Goal: Information Seeking & Learning: Stay updated

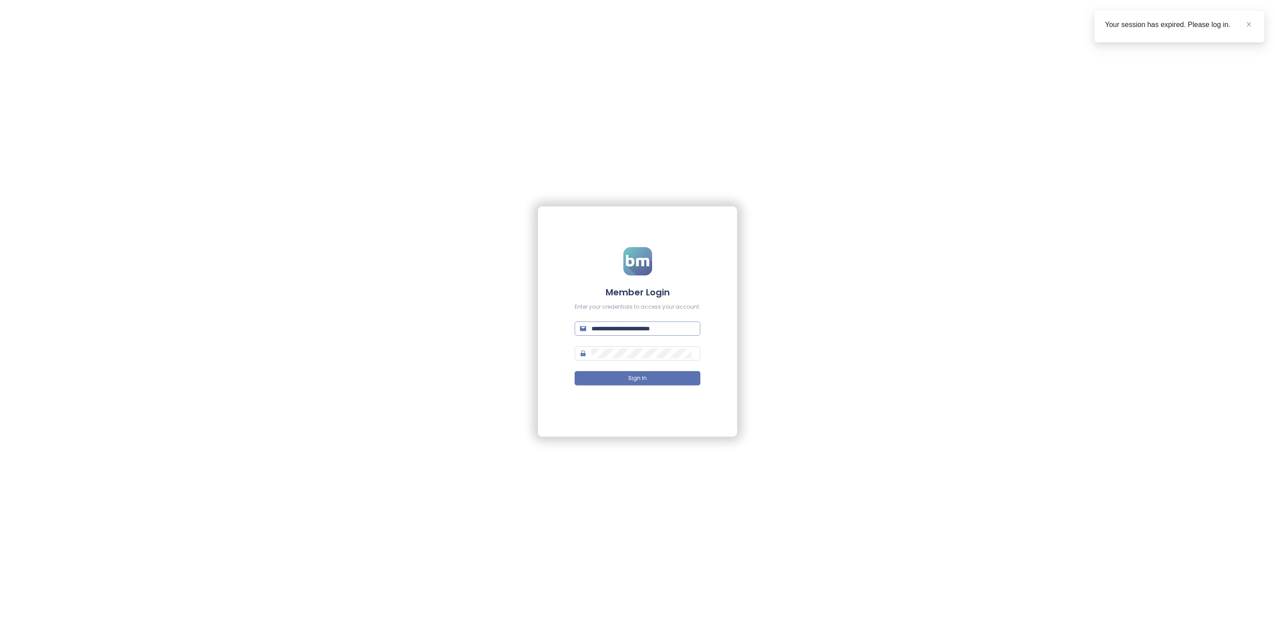
click at [643, 326] on input "**********" at bounding box center [643, 329] width 104 height 10
type input "**********"
click at [685, 386] on form "**********" at bounding box center [638, 321] width 126 height 149
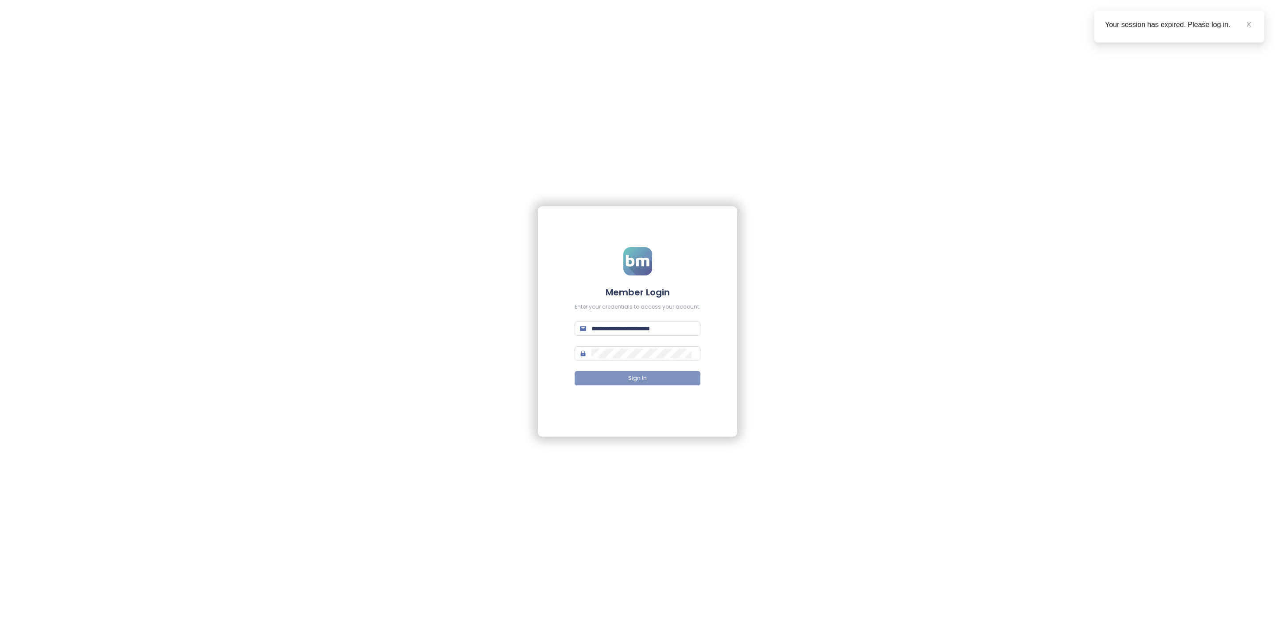
click at [684, 382] on button "Sign In" at bounding box center [638, 378] width 126 height 14
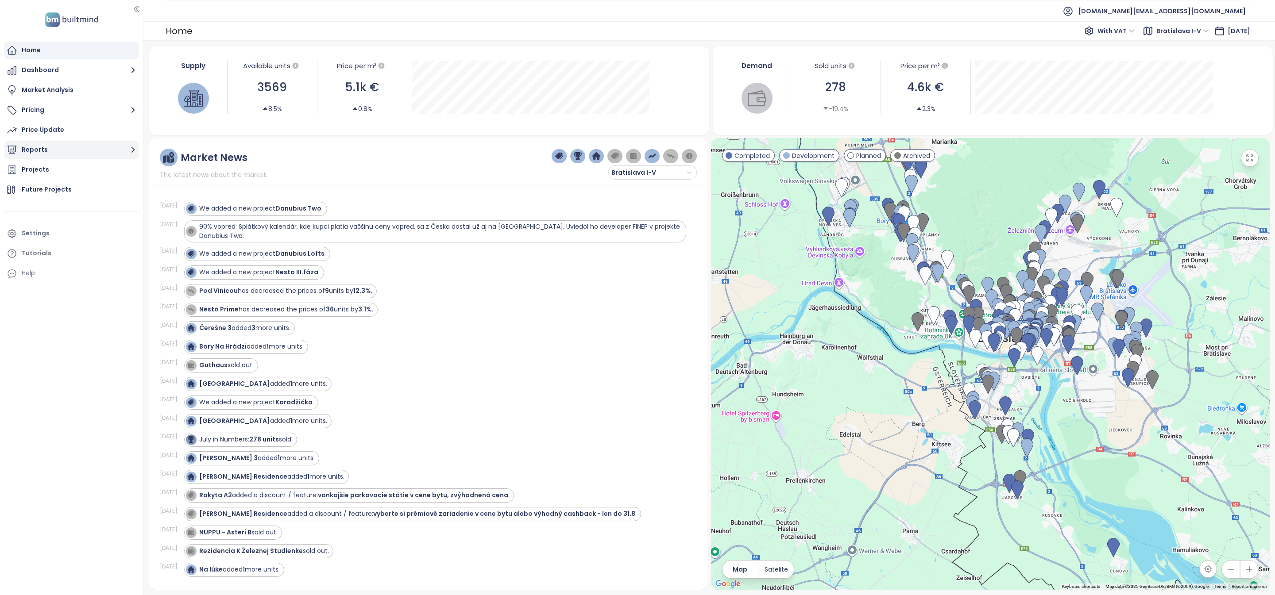
click at [62, 145] on button "Reports" at bounding box center [71, 150] width 134 height 18
click at [66, 185] on div "Bratislava I-V" at bounding box center [48, 186] width 40 height 11
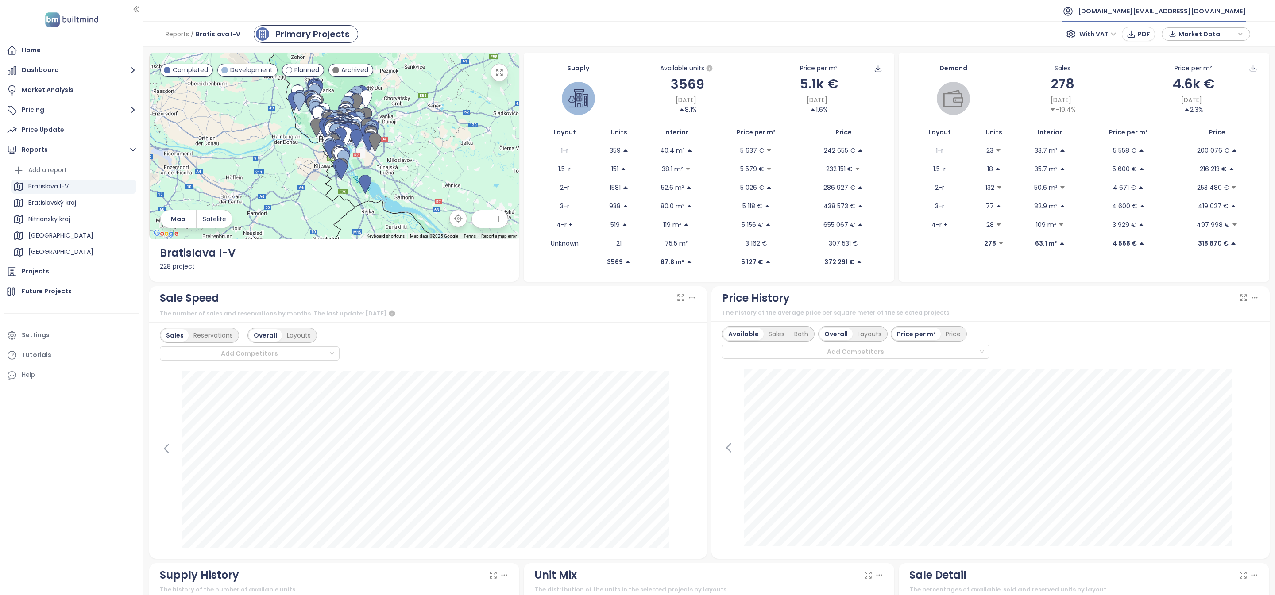
click at [1169, 15] on span "builtmind.sk@builtmind.com" at bounding box center [1162, 10] width 168 height 21
click at [1175, 43] on li "Log out" at bounding box center [1191, 36] width 104 height 18
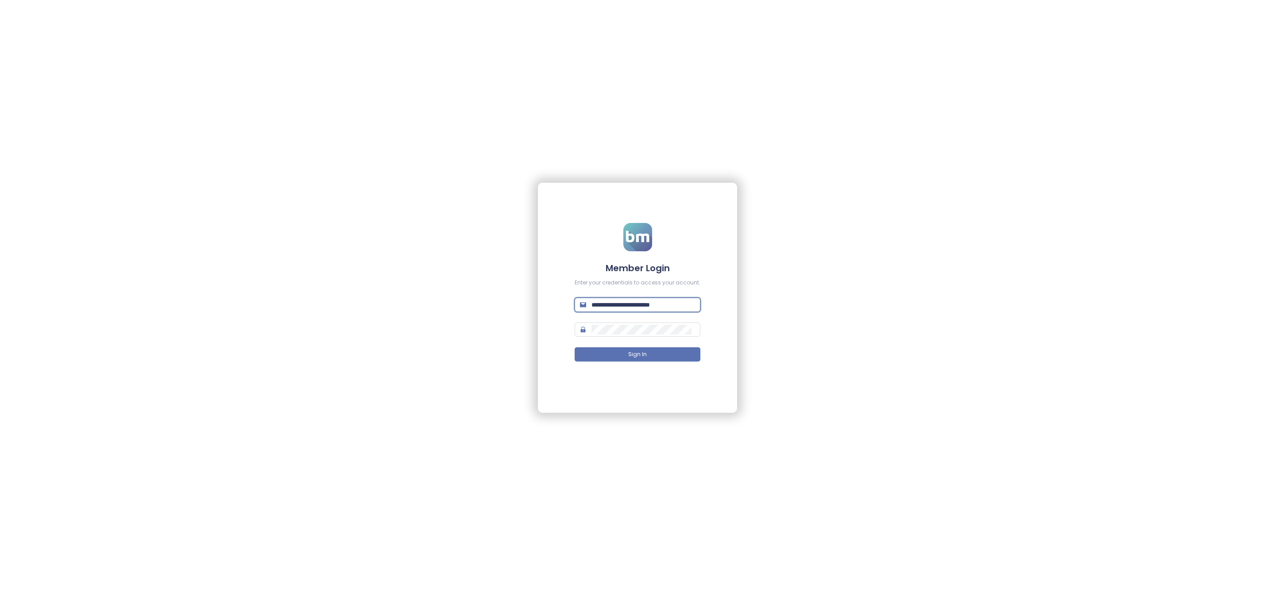
click at [621, 309] on input "**********" at bounding box center [643, 305] width 104 height 10
type input "**********"
click at [622, 358] on button "Sign In" at bounding box center [638, 354] width 126 height 14
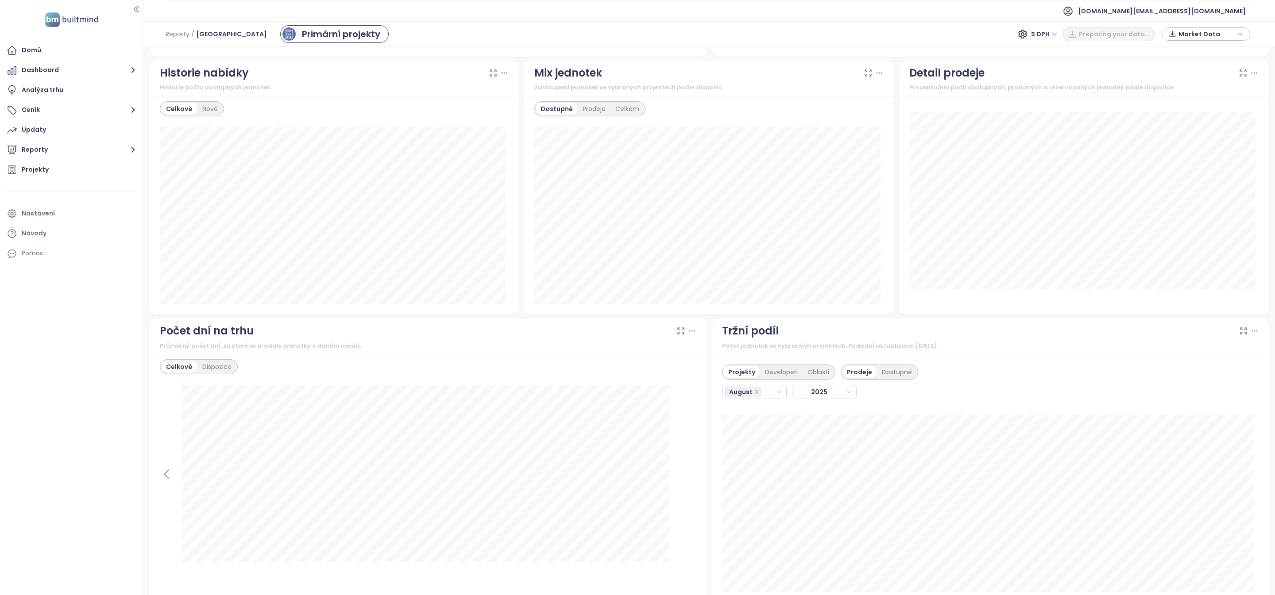
scroll to position [591, 0]
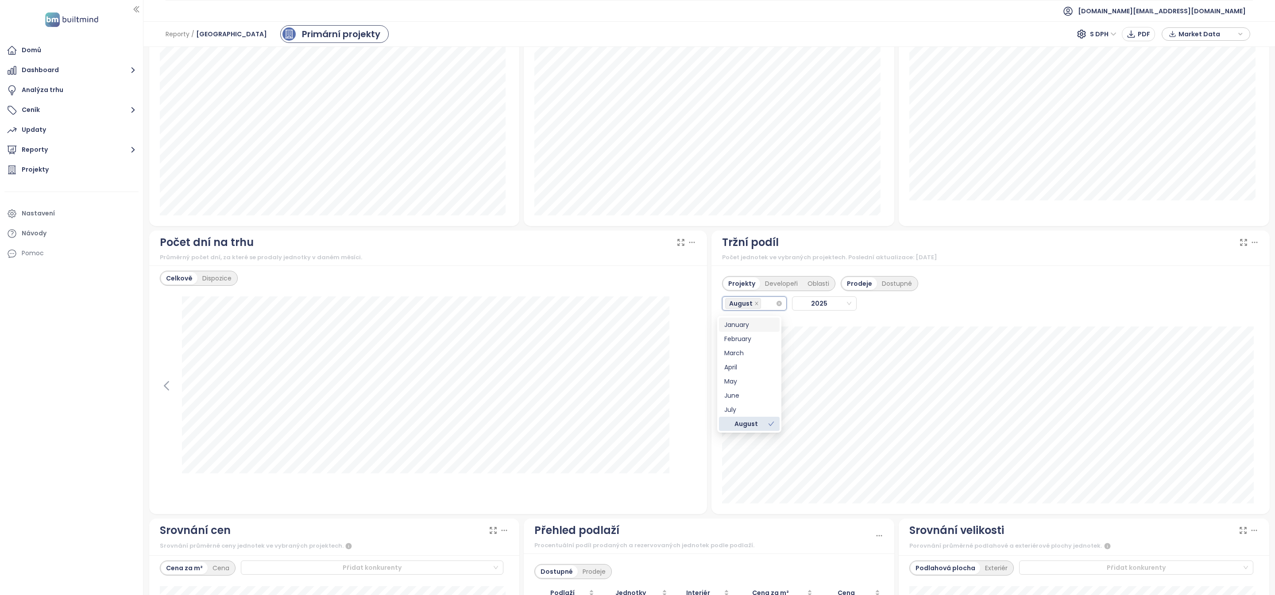
click at [763, 309] on input "search" at bounding box center [764, 303] width 2 height 11
click at [747, 410] on div "July" at bounding box center [749, 410] width 50 height 10
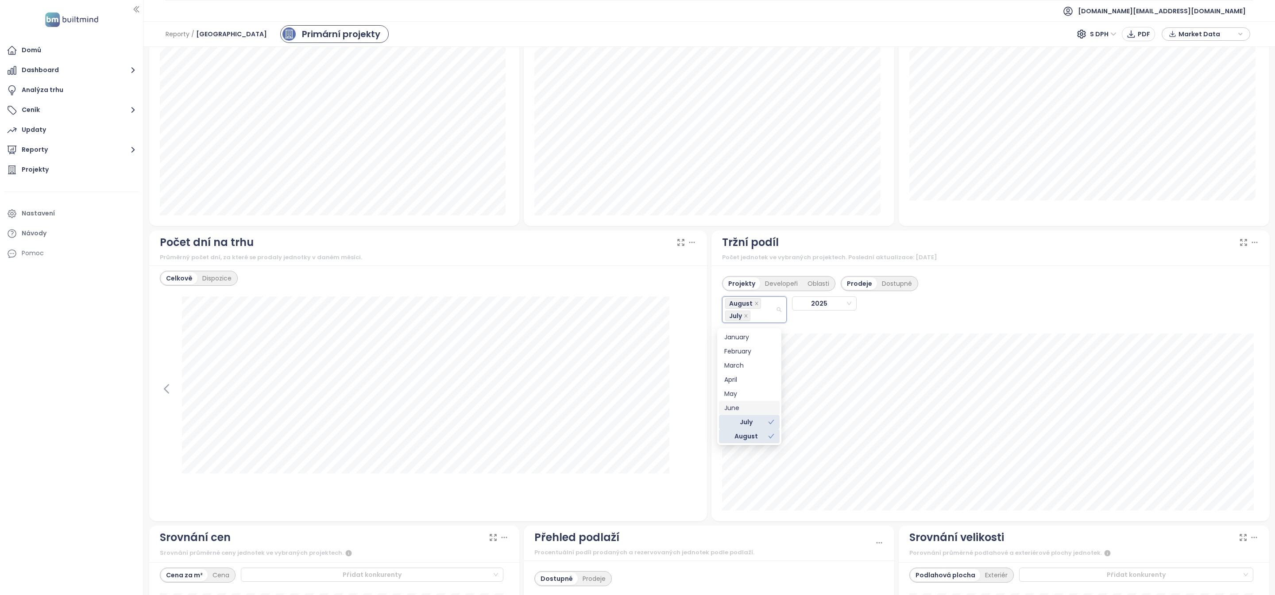
click at [747, 403] on div "June" at bounding box center [749, 408] width 50 height 10
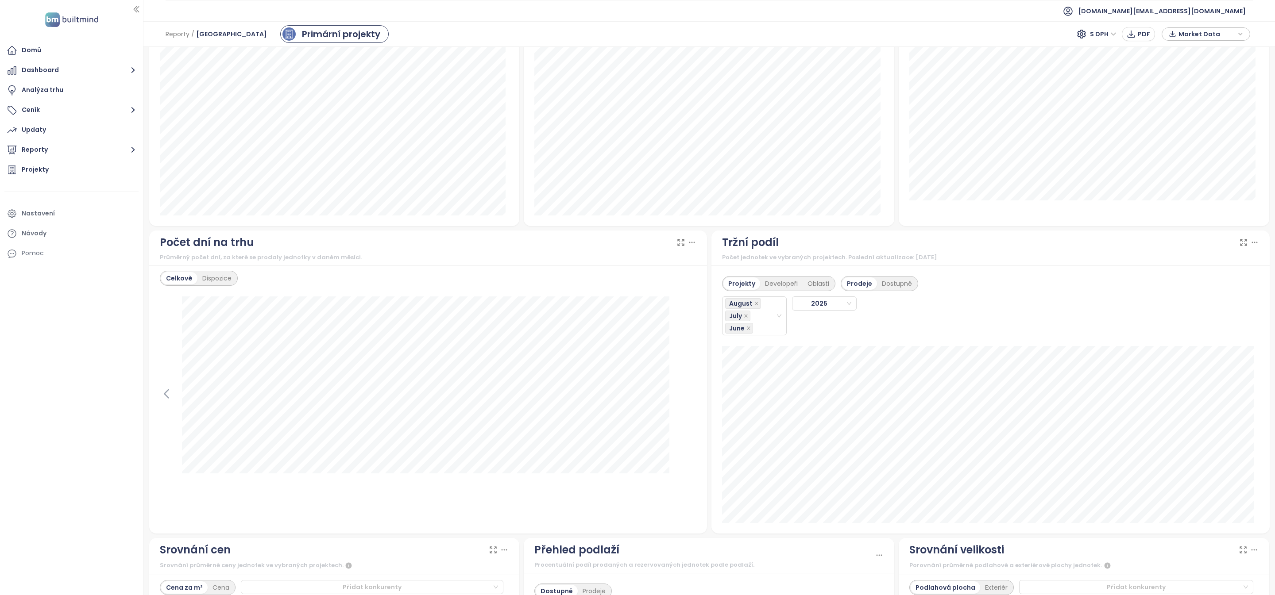
click at [715, 515] on div "Projekty Developeři Oblasti Prodeje Dostupné August July [DATE] Mocca Rezidence…" at bounding box center [990, 400] width 558 height 268
click at [746, 329] on icon "close" at bounding box center [748, 328] width 4 height 4
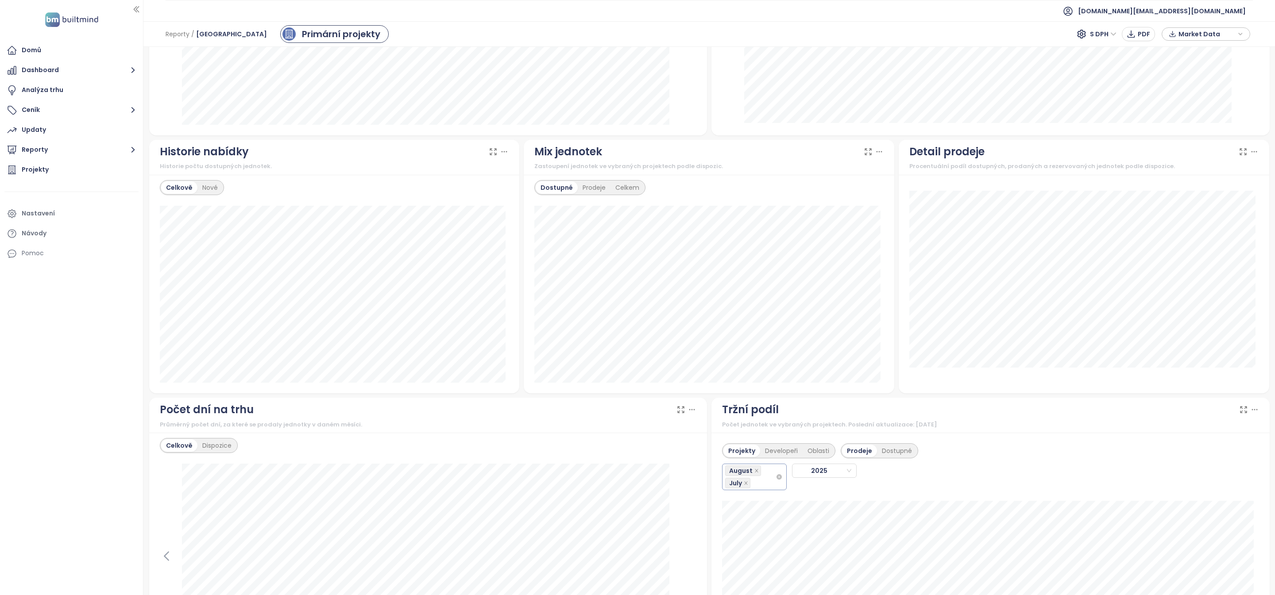
scroll to position [242, 0]
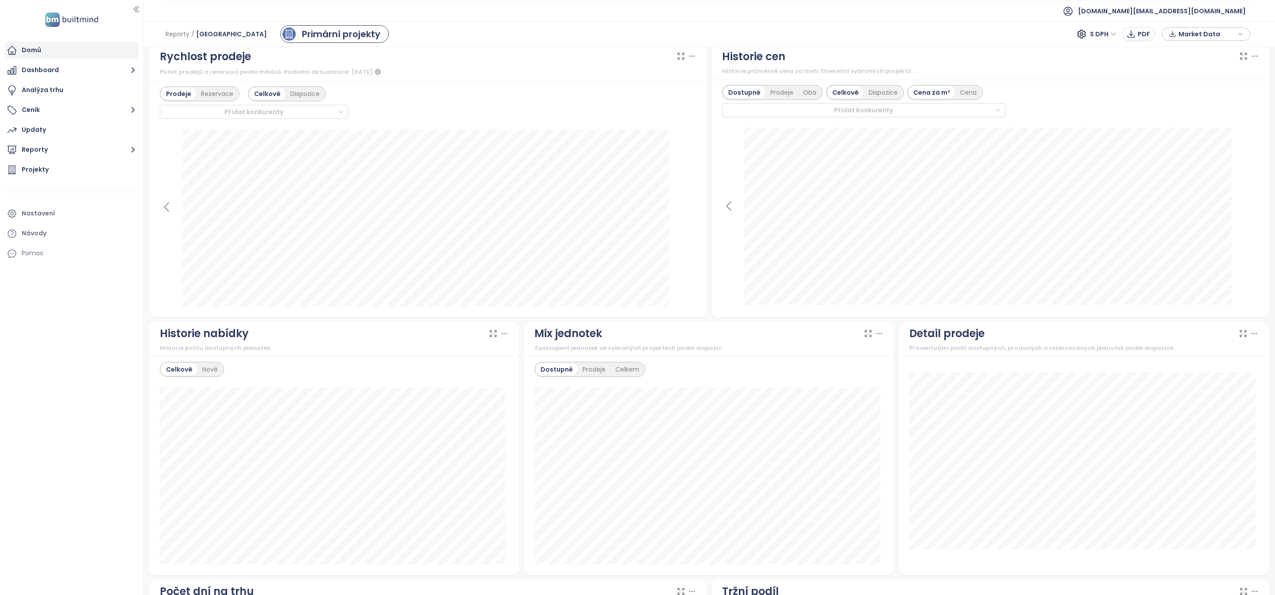
click at [38, 53] on div "Domů" at bounding box center [31, 50] width 19 height 11
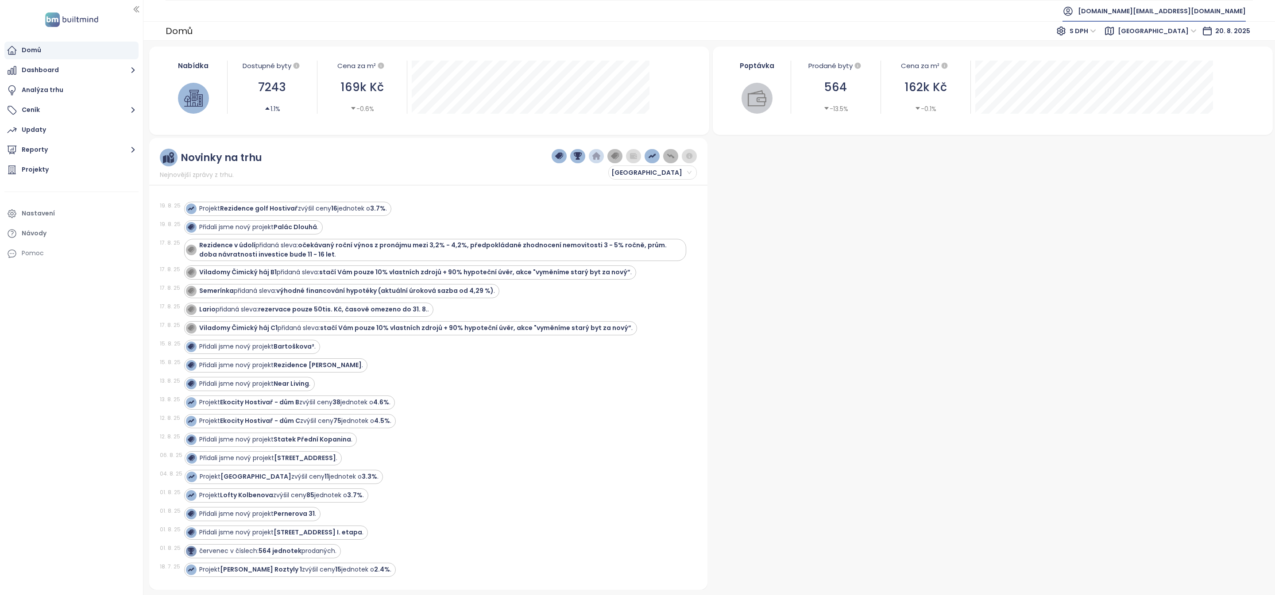
click at [1181, 4] on span "[DOMAIN_NAME][EMAIL_ADDRESS][DOMAIN_NAME]" at bounding box center [1162, 10] width 168 height 21
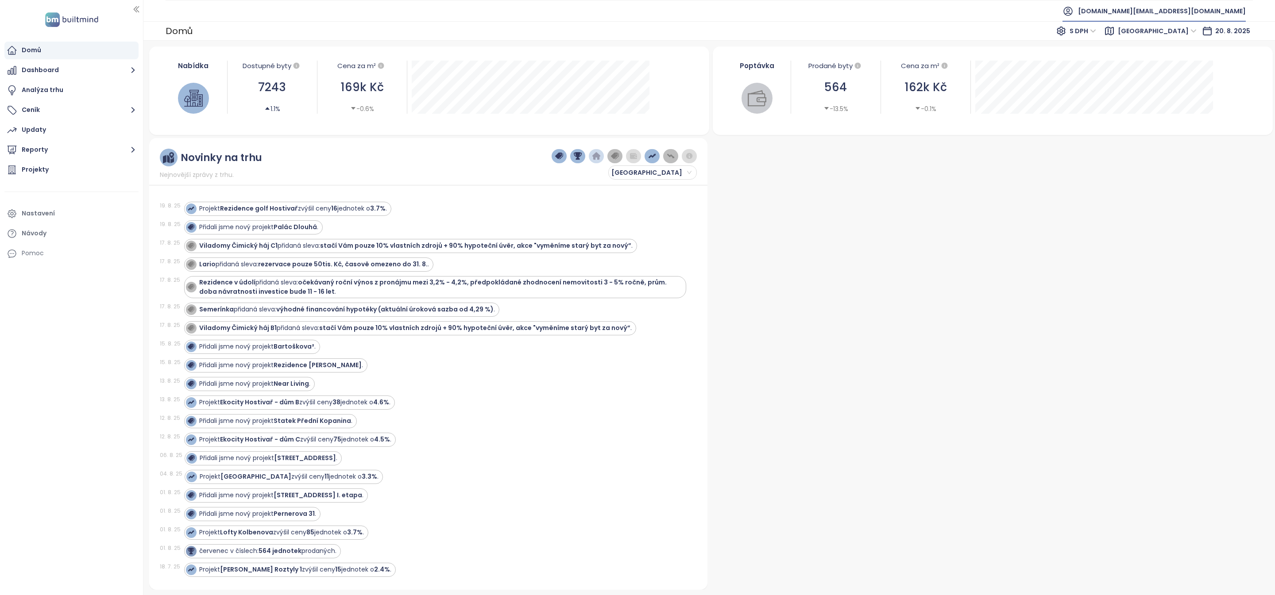
click at [1180, 15] on span "[DOMAIN_NAME][EMAIL_ADDRESS][DOMAIN_NAME]" at bounding box center [1162, 10] width 168 height 21
click at [1178, 10] on span "[DOMAIN_NAME][EMAIL_ADDRESS][DOMAIN_NAME]" at bounding box center [1162, 10] width 168 height 21
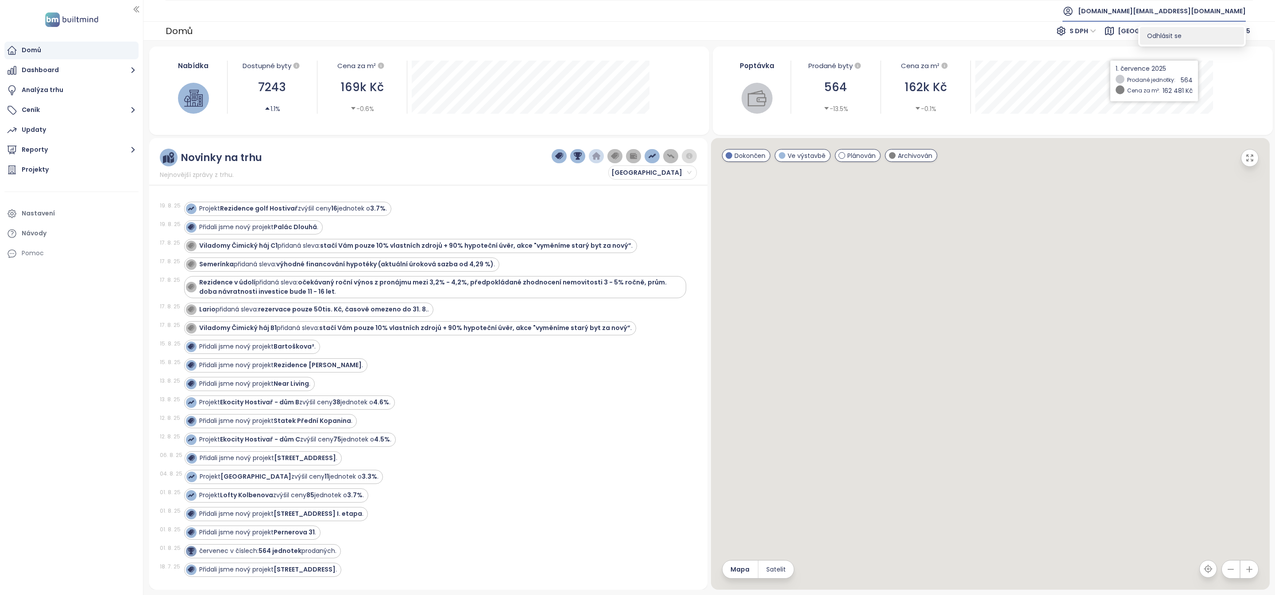
click at [1171, 36] on span "Odhlásit se" at bounding box center [1164, 35] width 35 height 9
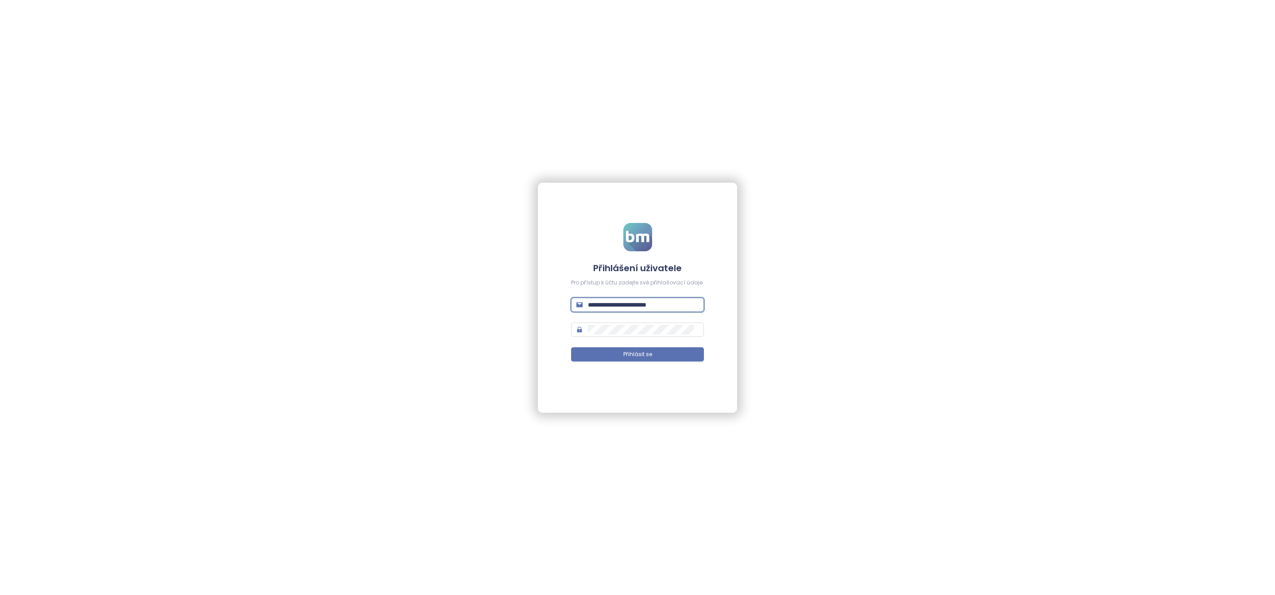
click at [647, 306] on input "**********" at bounding box center [643, 305] width 111 height 10
type input "**********"
click at [677, 352] on button "Přihlásit se" at bounding box center [637, 354] width 133 height 14
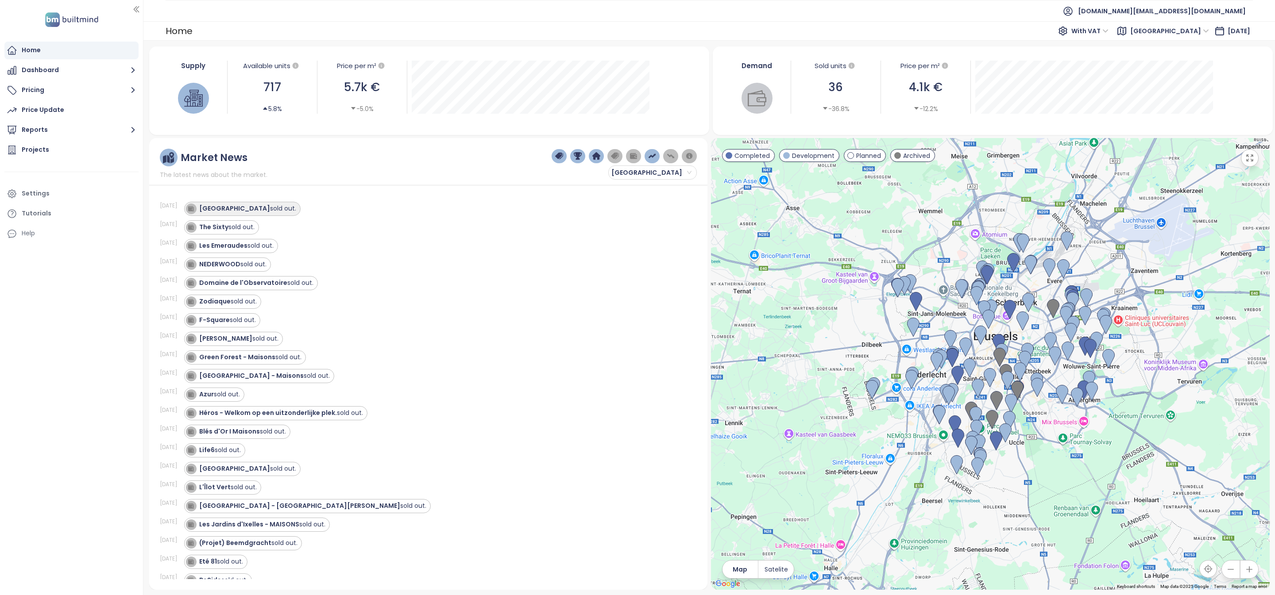
click at [209, 212] on strong "[GEOGRAPHIC_DATA]" at bounding box center [234, 208] width 71 height 9
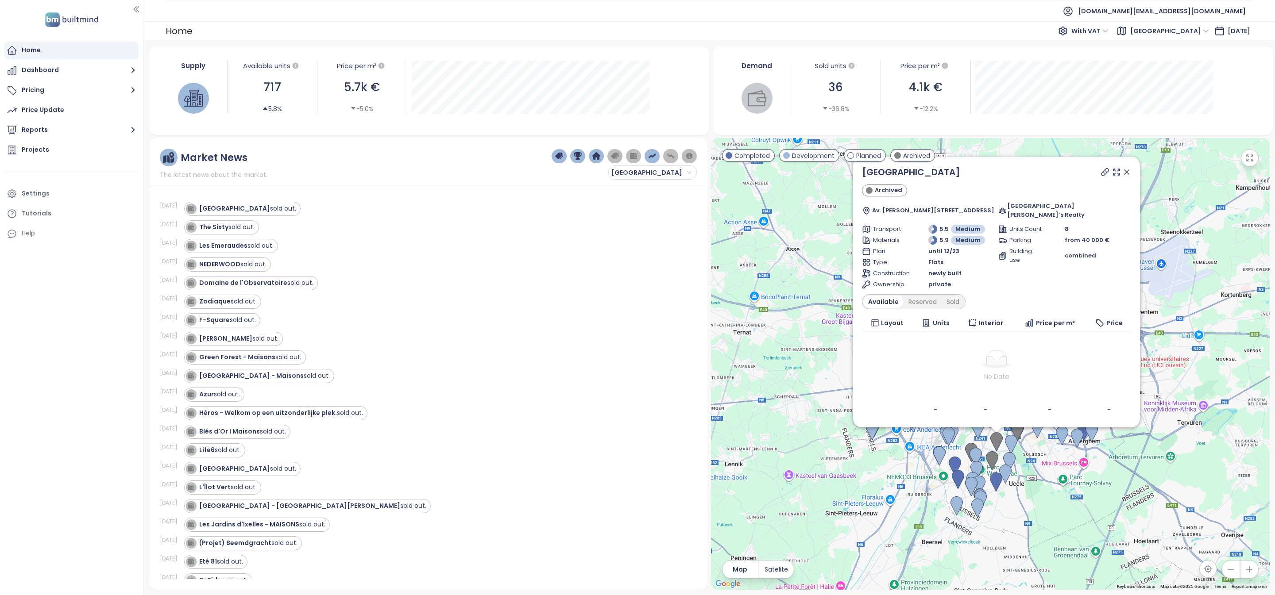
click at [221, 256] on div "[DATE] [PERSON_NAME] sold out." at bounding box center [423, 264] width 527 height 19
click at [226, 281] on strong "Domaine de l'Observatoire" at bounding box center [243, 282] width 88 height 9
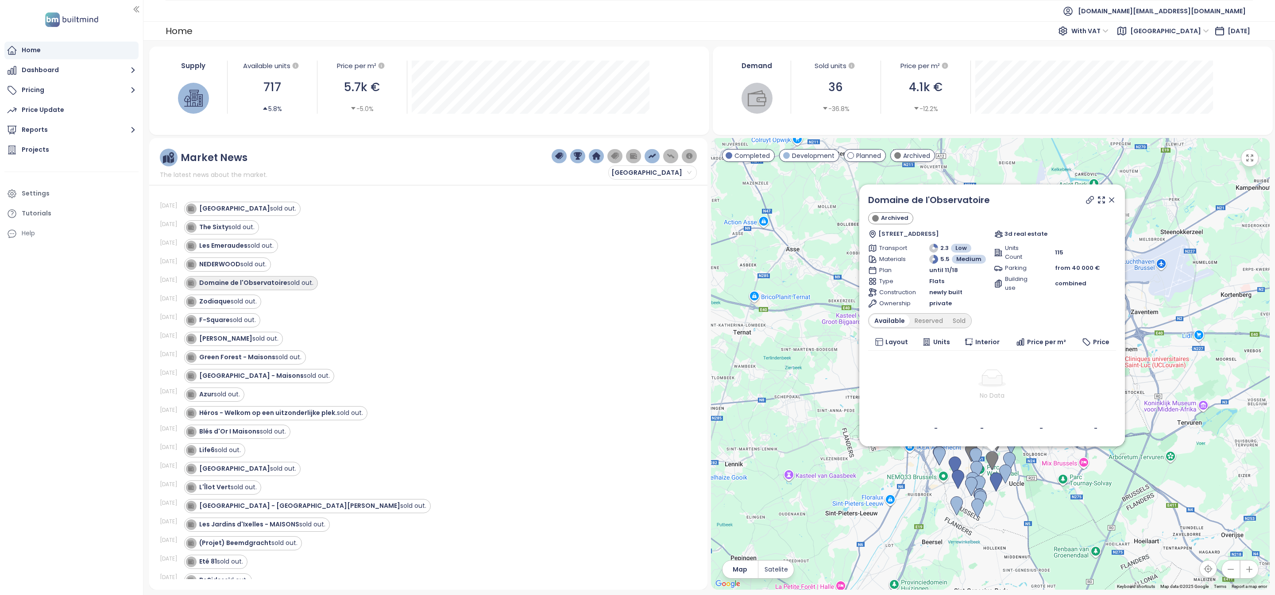
click at [227, 290] on div "Domaine de l'Observatoire sold out." at bounding box center [251, 283] width 134 height 14
click at [228, 306] on strong "Zodiaque" at bounding box center [214, 301] width 31 height 9
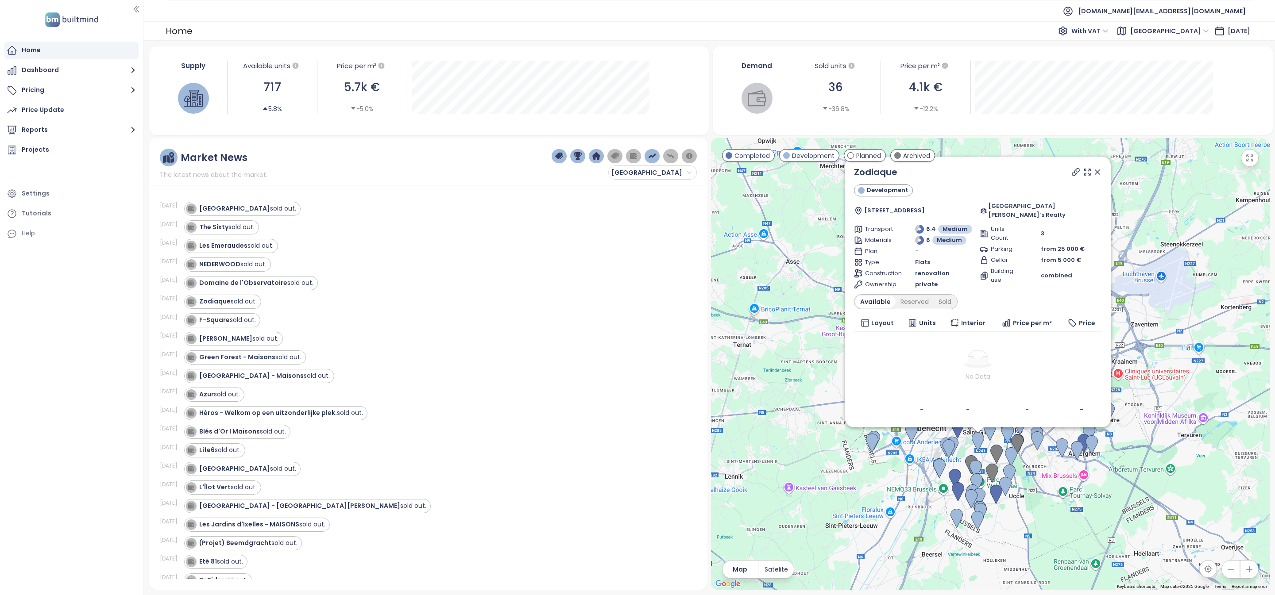
click at [409, 298] on div "Zodiaque sold out." at bounding box center [435, 302] width 502 height 14
click at [1189, 0] on span "[DOMAIN_NAME][EMAIL_ADDRESS][DOMAIN_NAME]" at bounding box center [1162, 10] width 168 height 21
click at [1177, 37] on li "Log out" at bounding box center [1190, 36] width 105 height 18
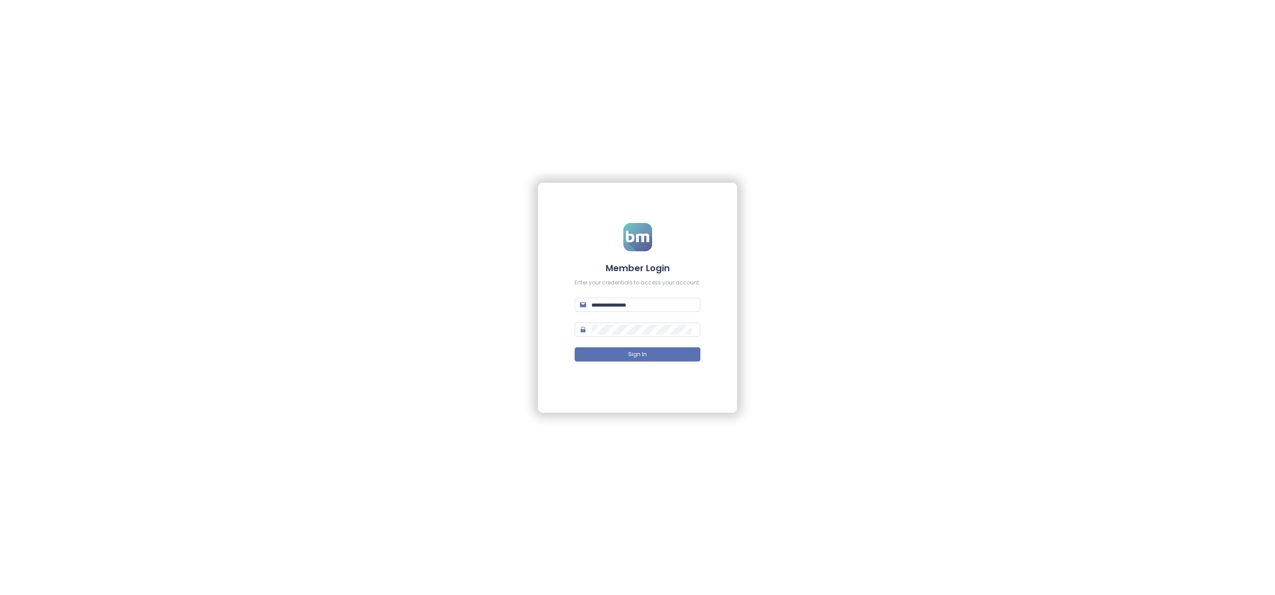
type input "**********"
click at [659, 356] on button "Sign In" at bounding box center [638, 354] width 126 height 14
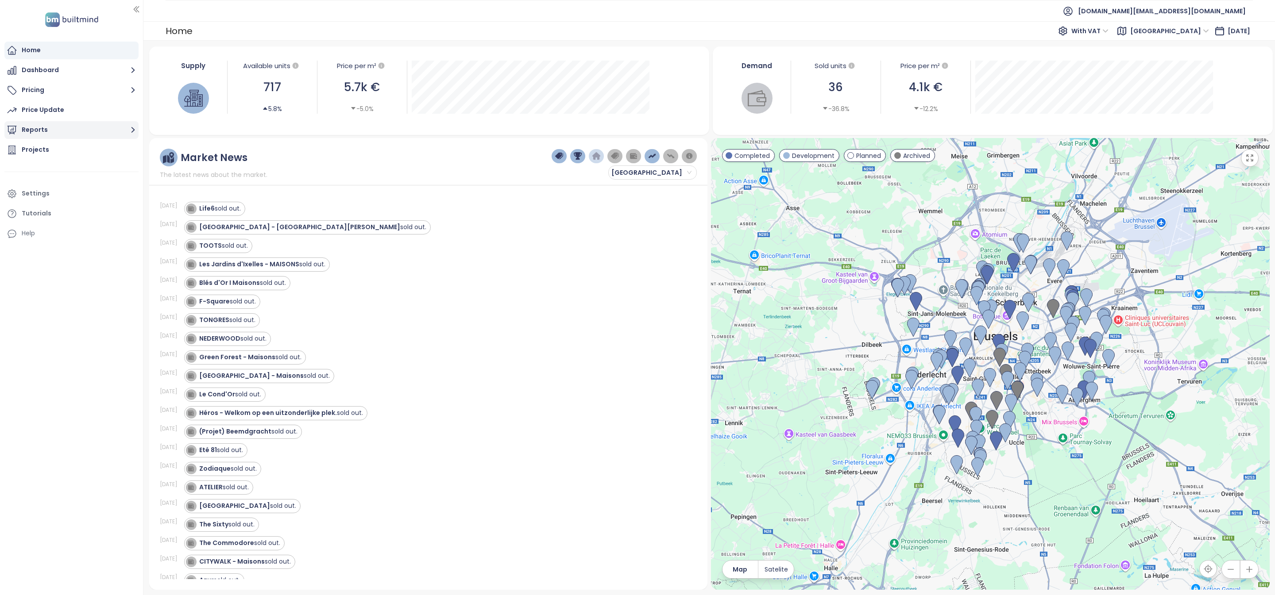
click at [58, 129] on button "Reports" at bounding box center [71, 130] width 134 height 18
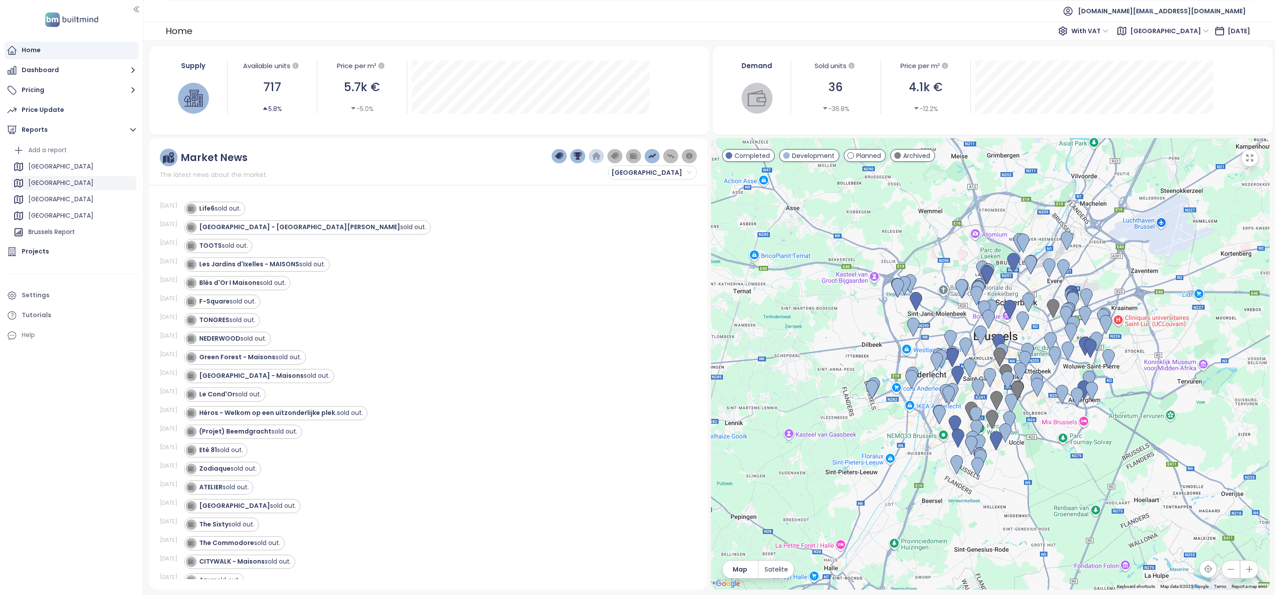
click at [61, 178] on div "[GEOGRAPHIC_DATA]" at bounding box center [60, 183] width 65 height 11
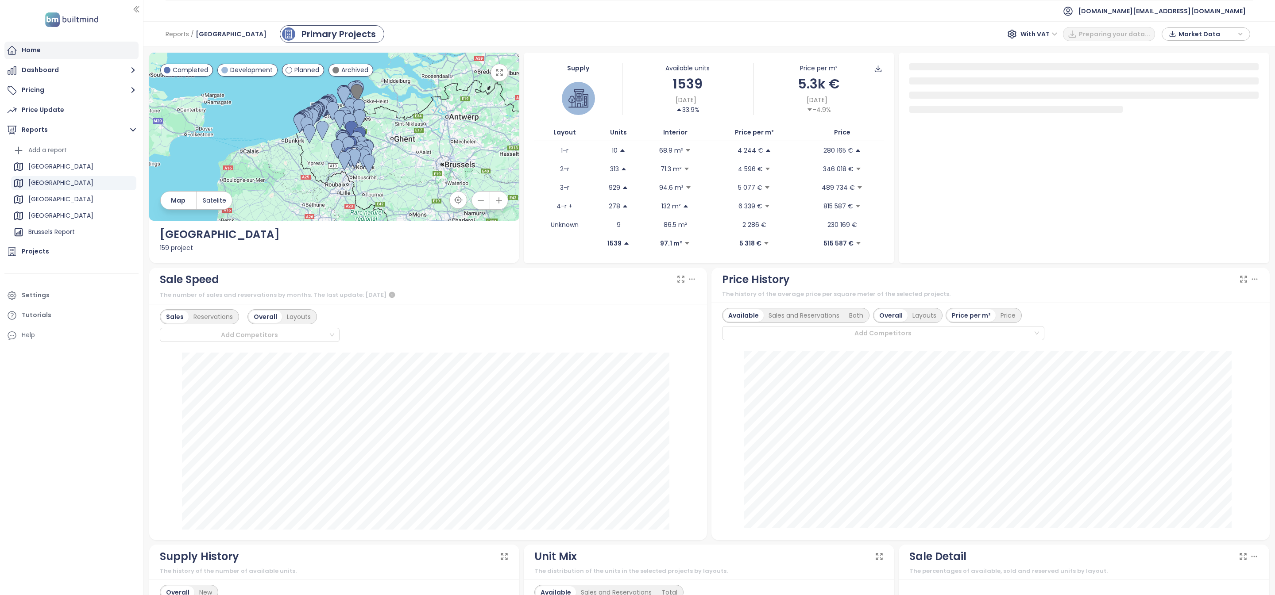
click at [36, 47] on div "Home" at bounding box center [31, 50] width 19 height 11
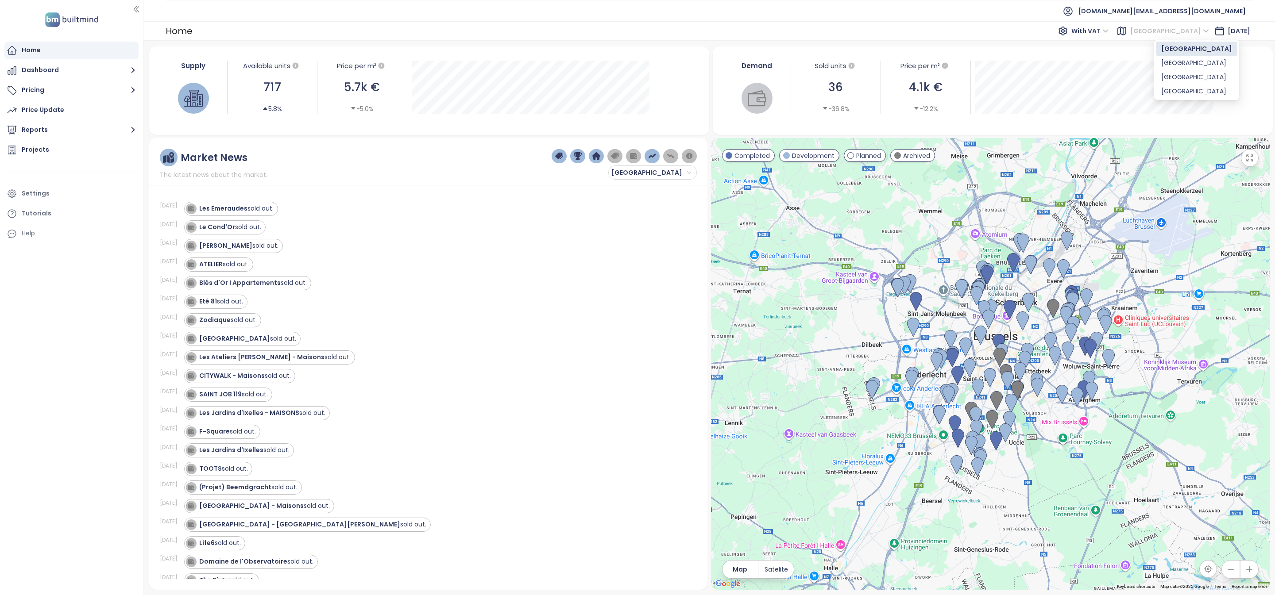
click at [1175, 31] on span "[GEOGRAPHIC_DATA]" at bounding box center [1169, 30] width 79 height 13
click at [1184, 58] on div "[GEOGRAPHIC_DATA]" at bounding box center [1196, 63] width 71 height 10
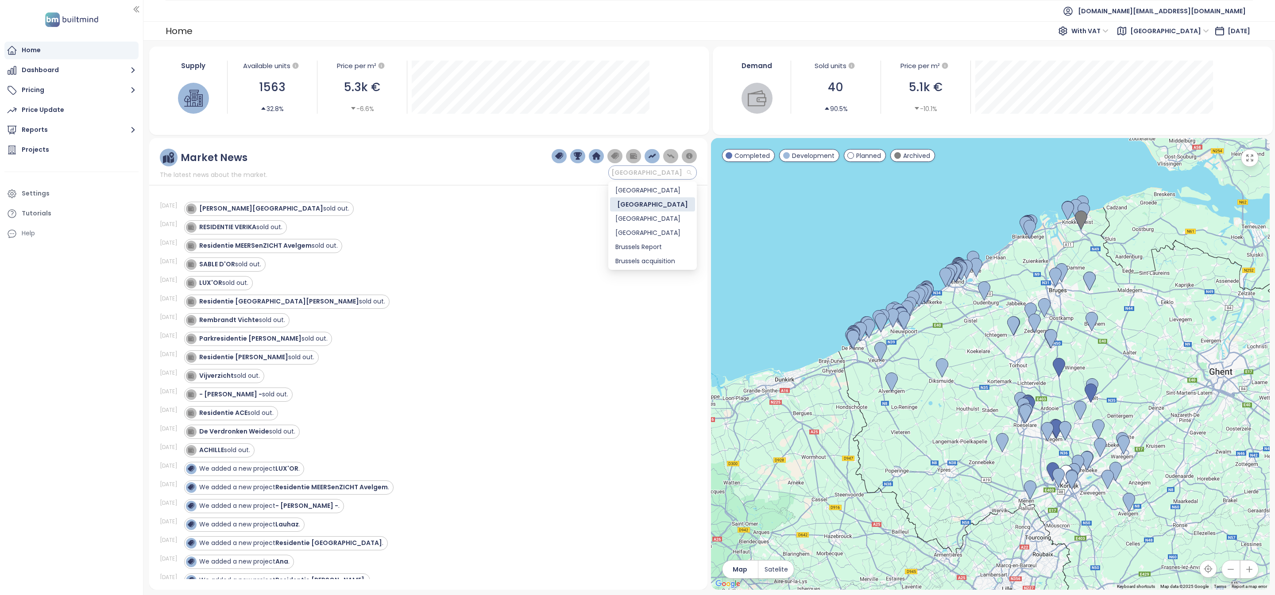
click at [677, 178] on span "[GEOGRAPHIC_DATA]" at bounding box center [651, 172] width 80 height 13
click at [666, 216] on div "[GEOGRAPHIC_DATA]" at bounding box center [652, 219] width 74 height 10
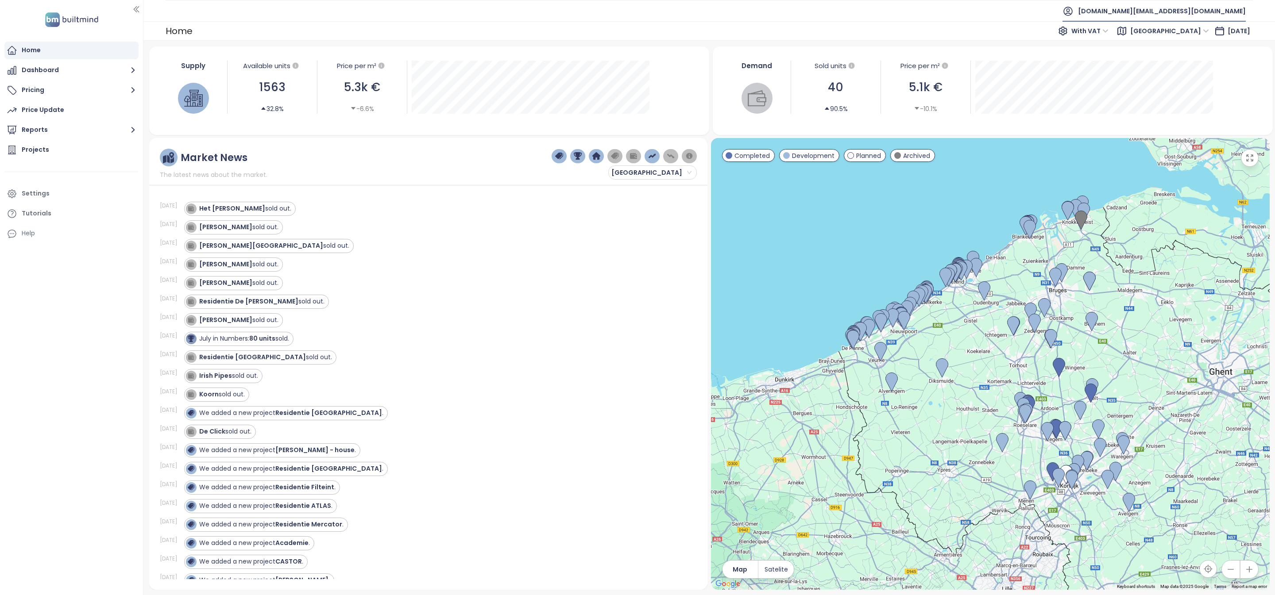
click at [1171, 5] on span "[DOMAIN_NAME][EMAIL_ADDRESS][DOMAIN_NAME]" at bounding box center [1162, 10] width 168 height 21
click at [1169, 40] on li "Log out" at bounding box center [1190, 36] width 105 height 18
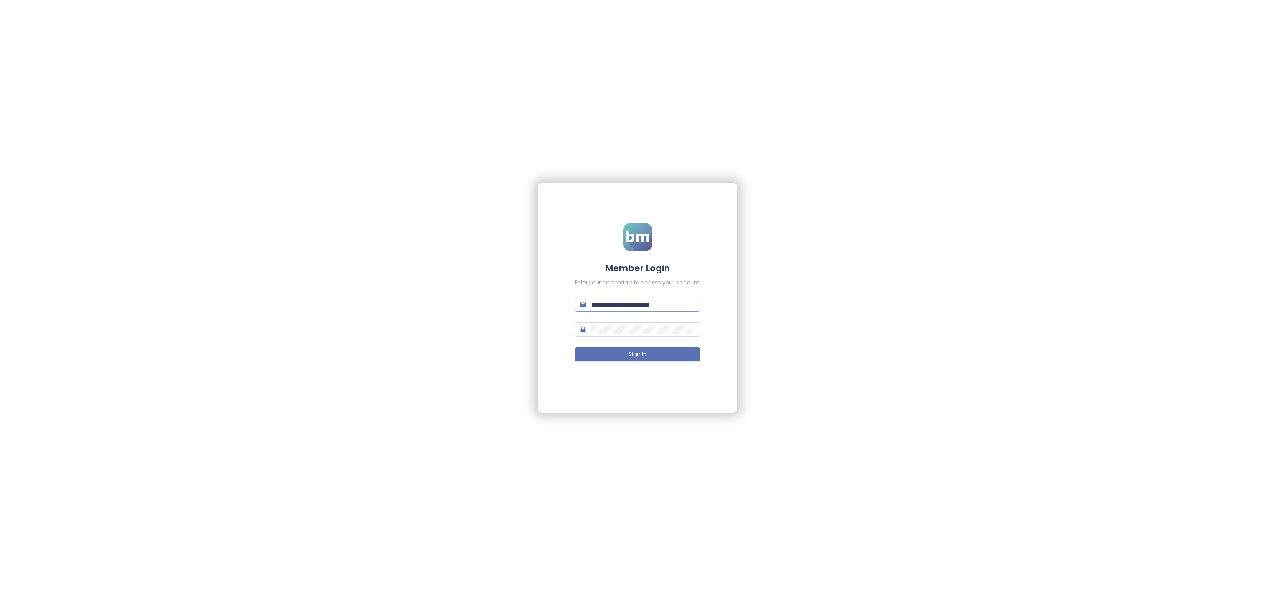
click at [668, 307] on input "**********" at bounding box center [643, 305] width 104 height 10
type input "**********"
click at [662, 349] on button "Sign In" at bounding box center [638, 354] width 126 height 14
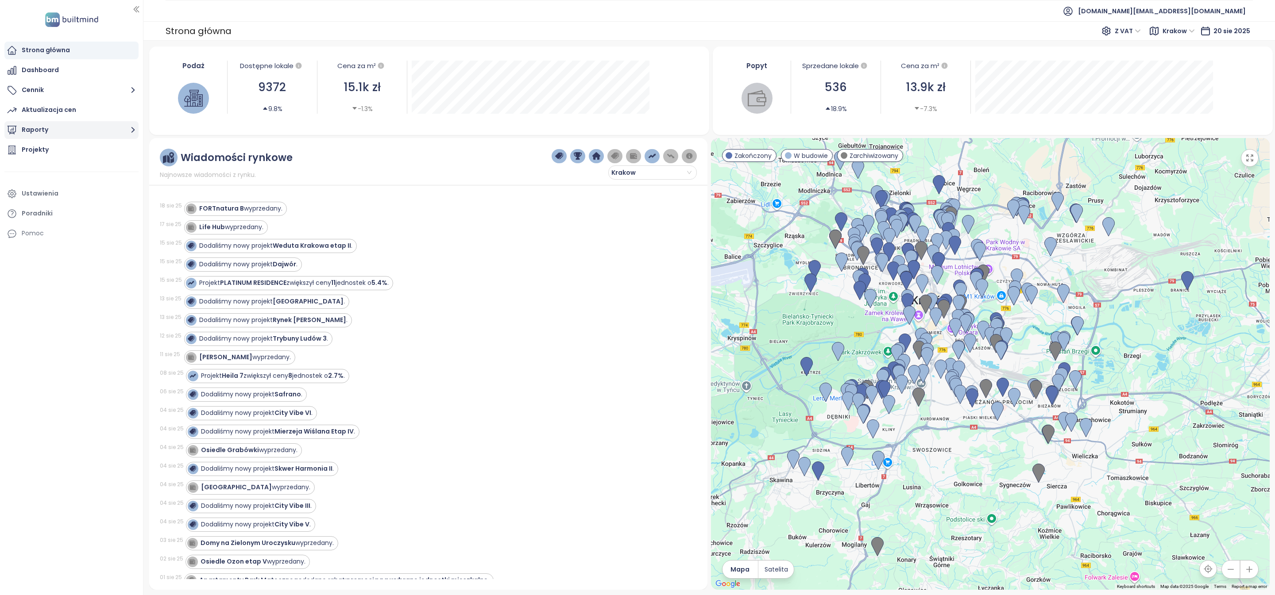
click at [77, 138] on button "Raporty" at bounding box center [71, 130] width 134 height 18
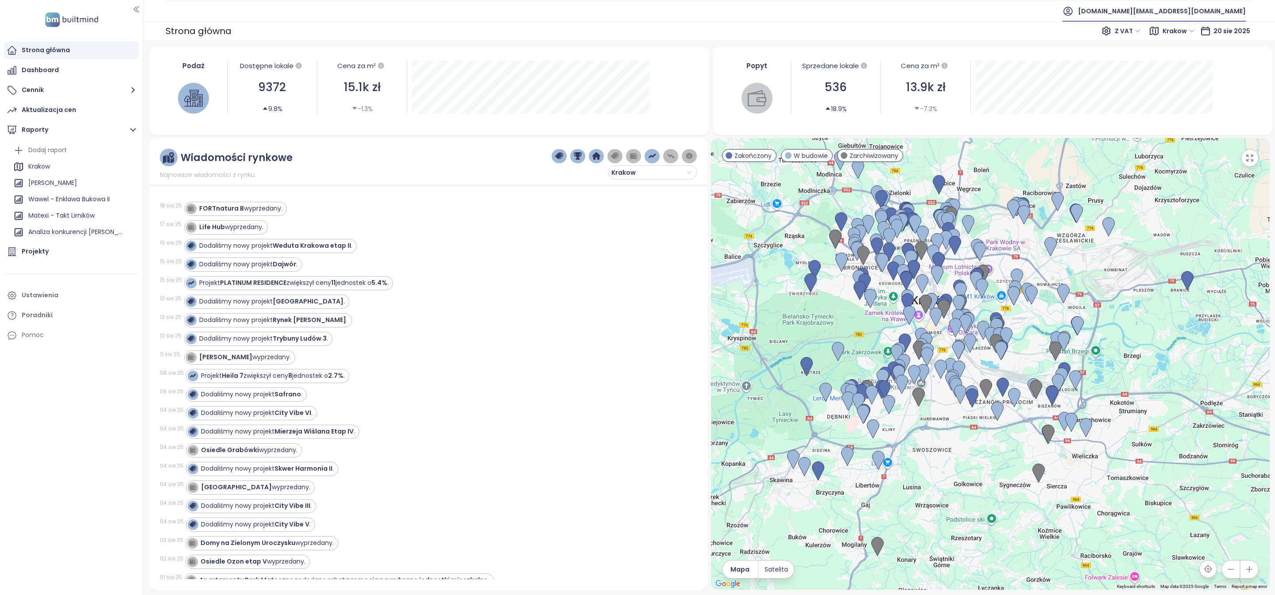
click at [1176, 15] on span "[DOMAIN_NAME][EMAIL_ADDRESS][DOMAIN_NAME]" at bounding box center [1162, 10] width 168 height 21
click at [1151, 33] on span "Wyloguj się" at bounding box center [1165, 35] width 35 height 9
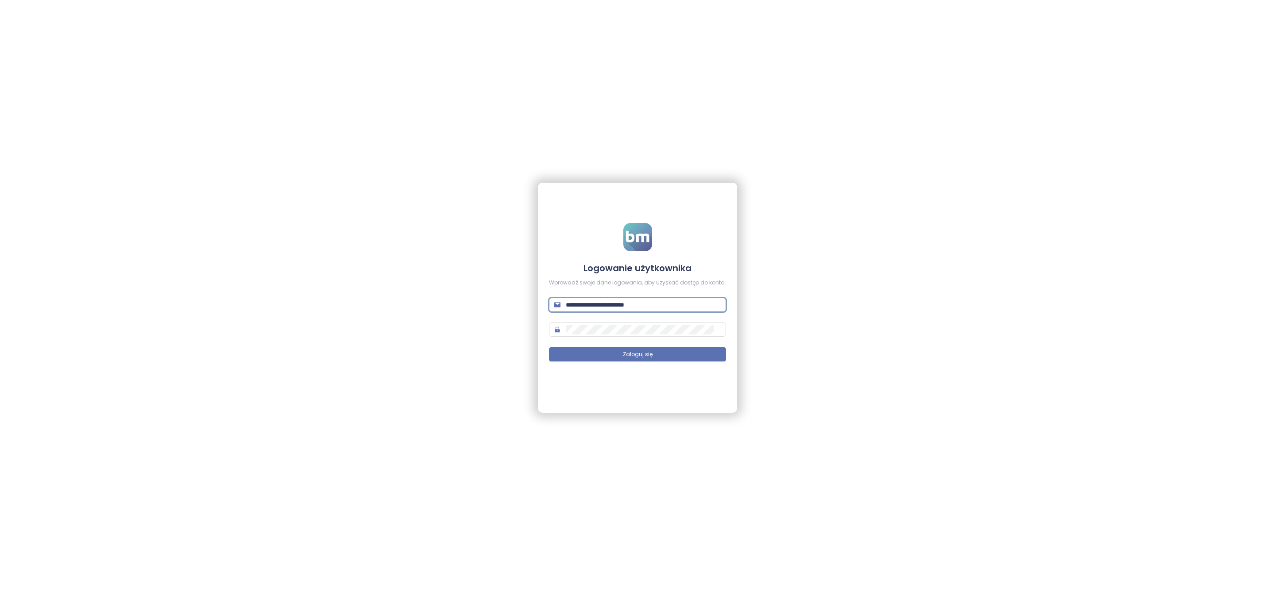
click at [640, 306] on input "**********" at bounding box center [643, 305] width 155 height 10
click at [641, 305] on input "**********" at bounding box center [643, 305] width 155 height 10
click at [641, 306] on input "**********" at bounding box center [643, 305] width 155 height 10
type input "**********"
click at [660, 358] on button "Zaloguj się" at bounding box center [637, 354] width 177 height 14
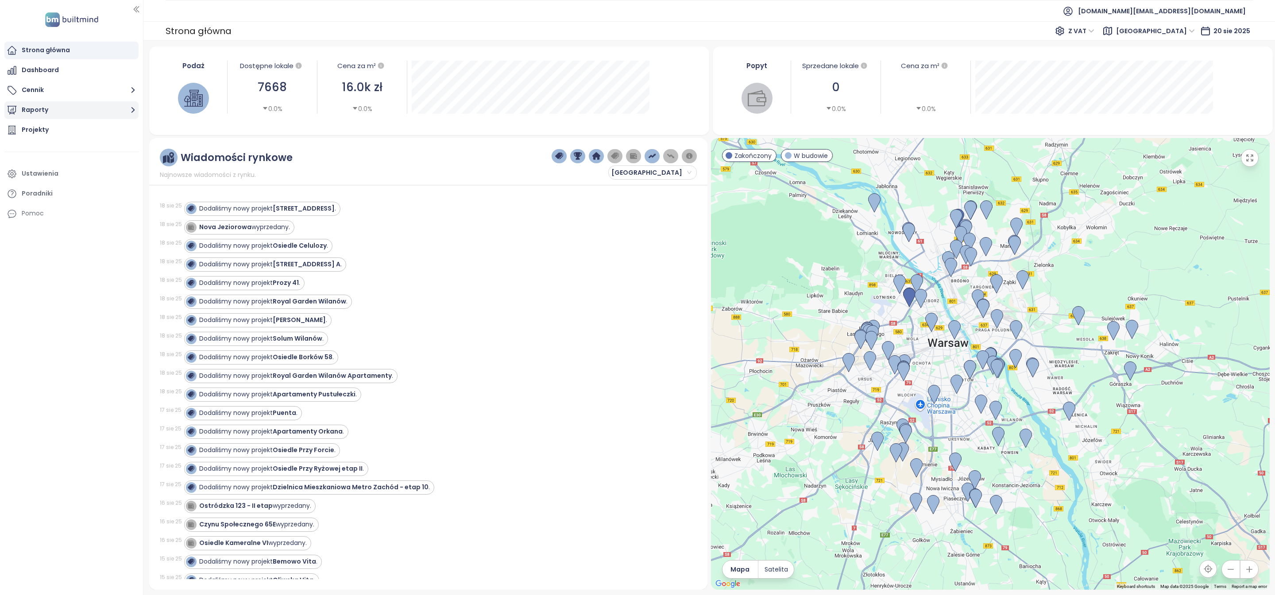
click at [70, 107] on button "Raporty" at bounding box center [71, 110] width 134 height 18
click at [61, 163] on div "[GEOGRAPHIC_DATA]" at bounding box center [73, 163] width 125 height 14
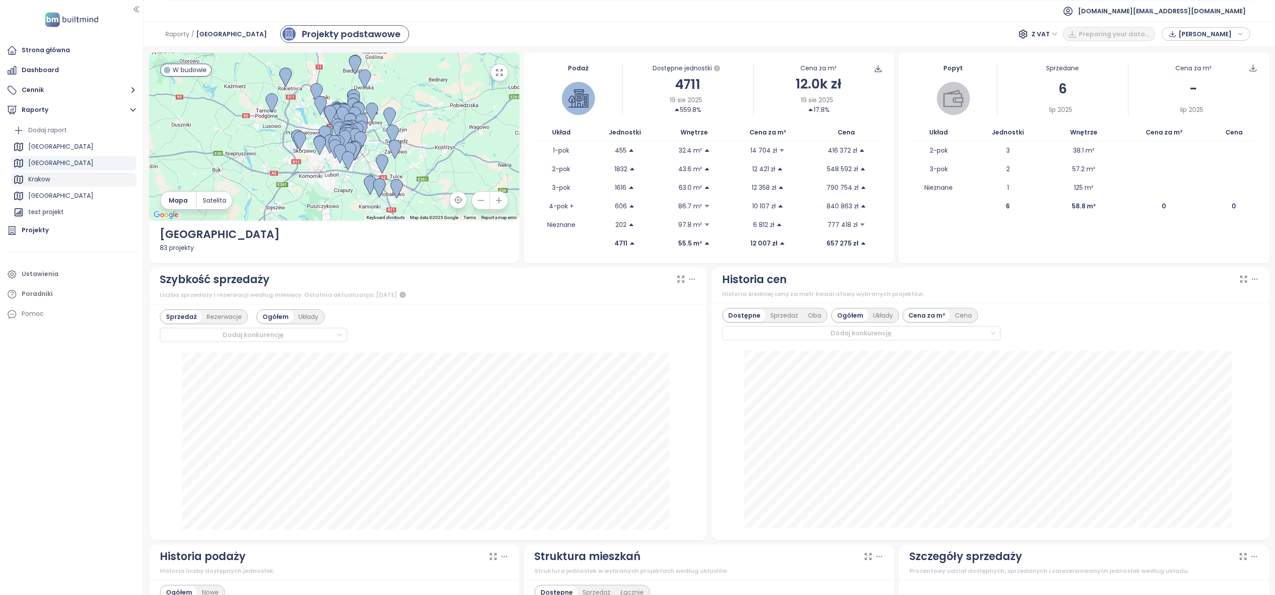
click at [66, 177] on div "Krakow" at bounding box center [73, 180] width 125 height 14
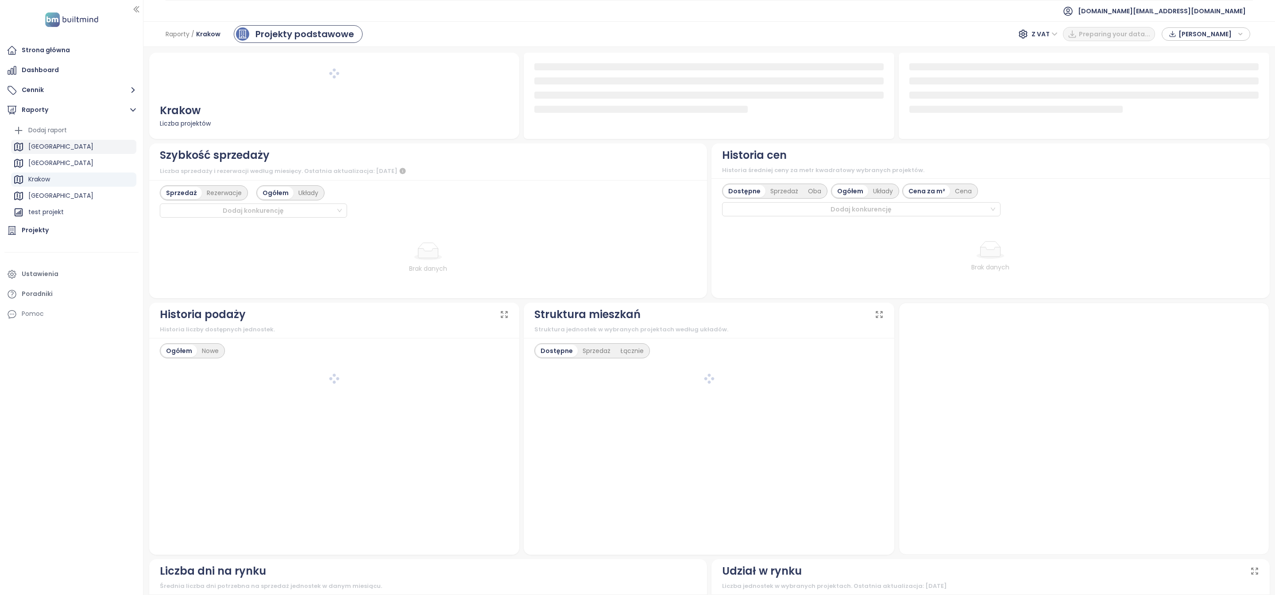
click at [62, 149] on div "[GEOGRAPHIC_DATA]" at bounding box center [73, 147] width 125 height 14
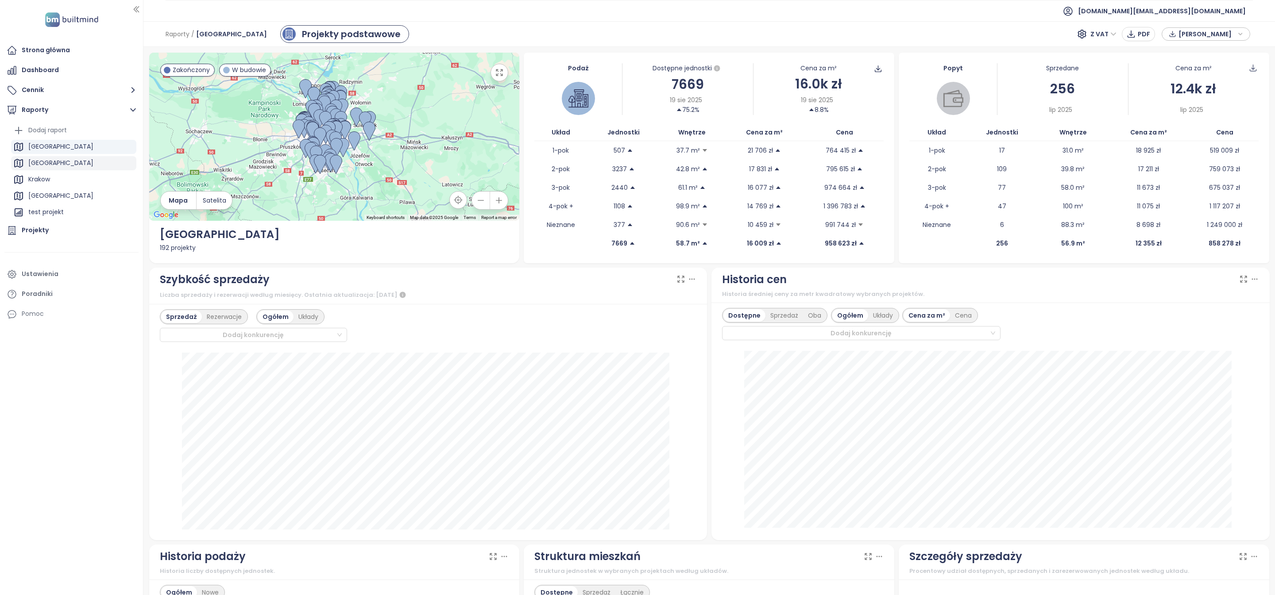
click at [46, 166] on div "[GEOGRAPHIC_DATA]" at bounding box center [60, 163] width 65 height 11
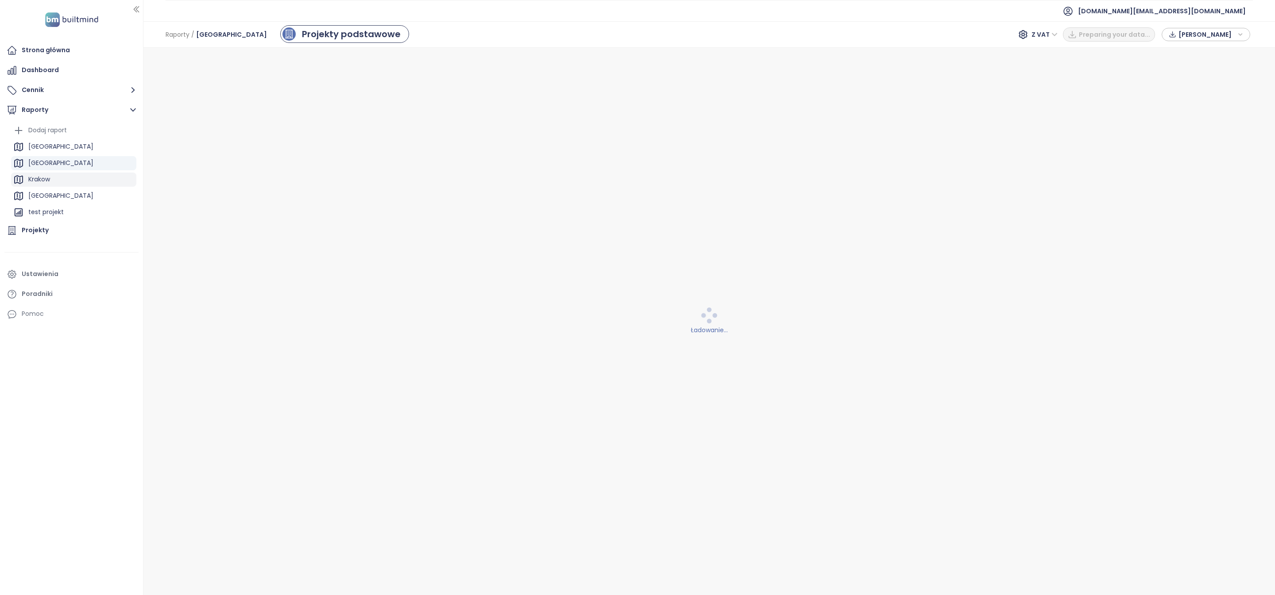
click at [46, 178] on div "Krakow" at bounding box center [39, 179] width 22 height 11
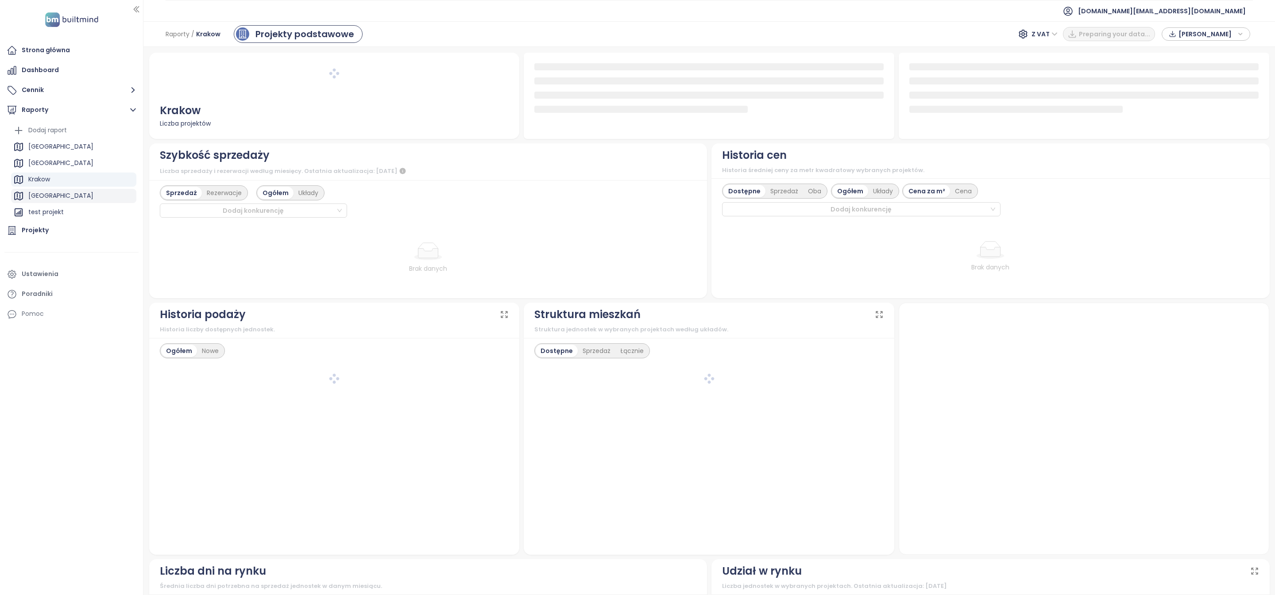
click at [46, 198] on div "[GEOGRAPHIC_DATA]" at bounding box center [73, 196] width 125 height 14
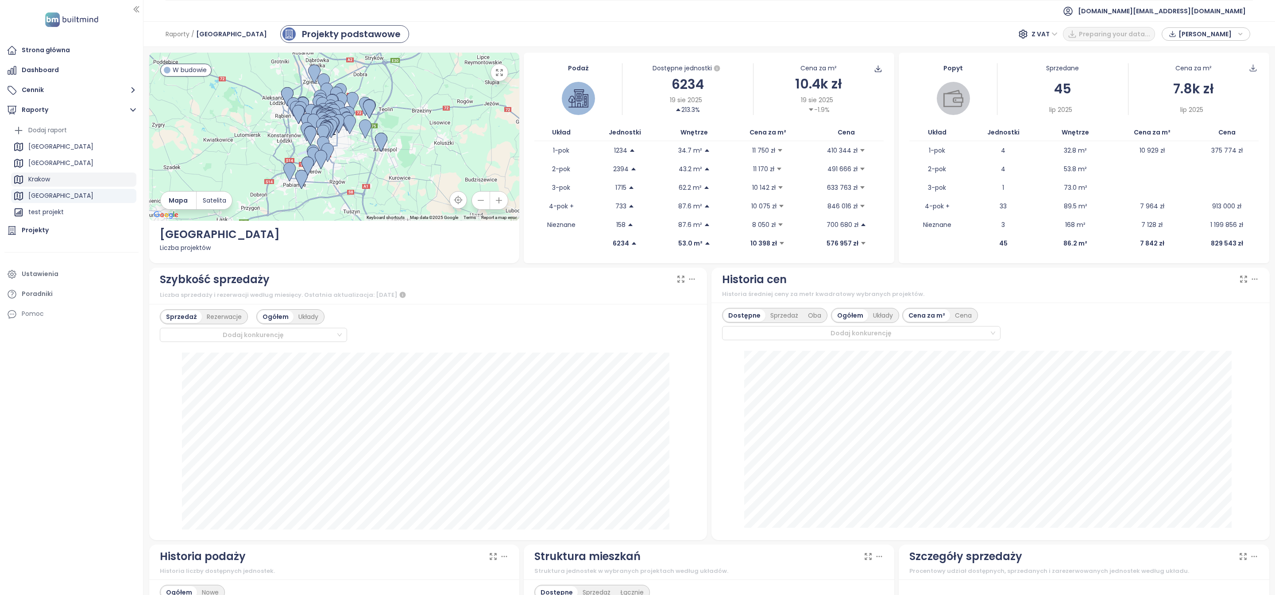
click at [54, 184] on div "Krakow" at bounding box center [73, 180] width 125 height 14
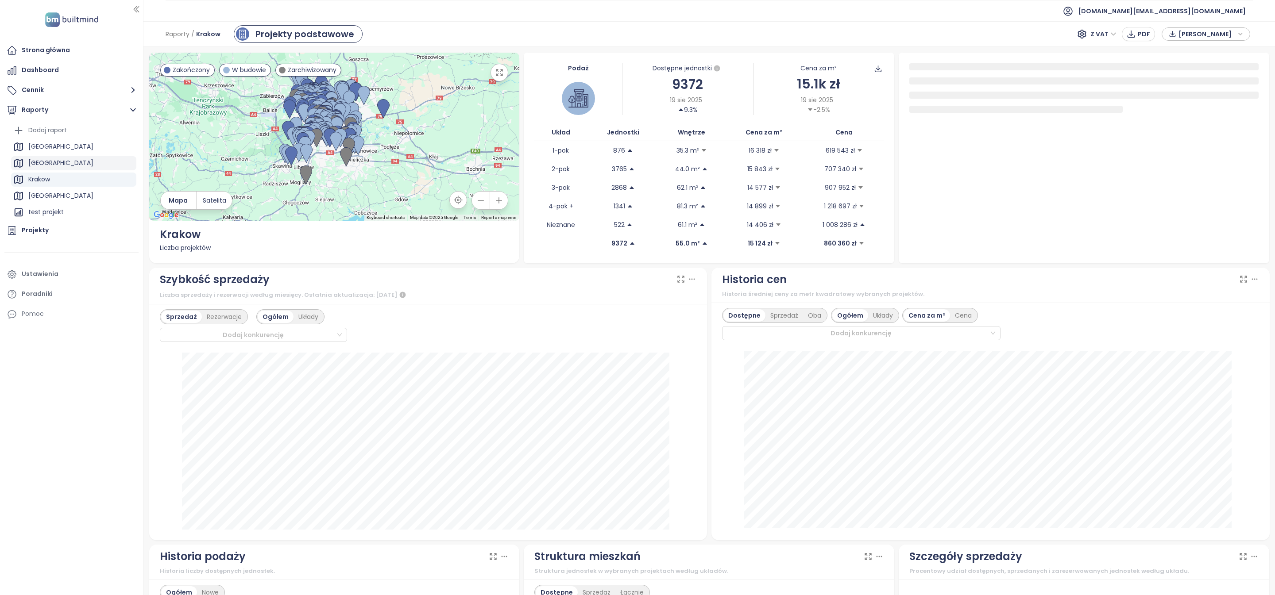
click at [59, 166] on div "[GEOGRAPHIC_DATA]" at bounding box center [73, 163] width 125 height 14
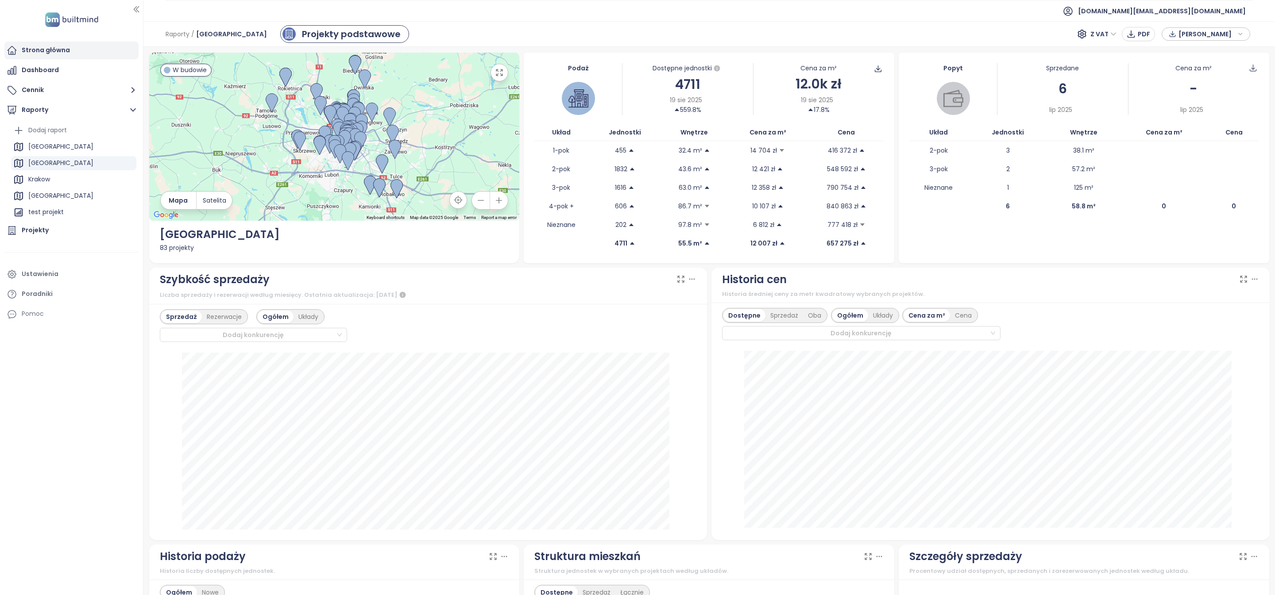
click at [88, 42] on div "Strona główna" at bounding box center [71, 51] width 134 height 18
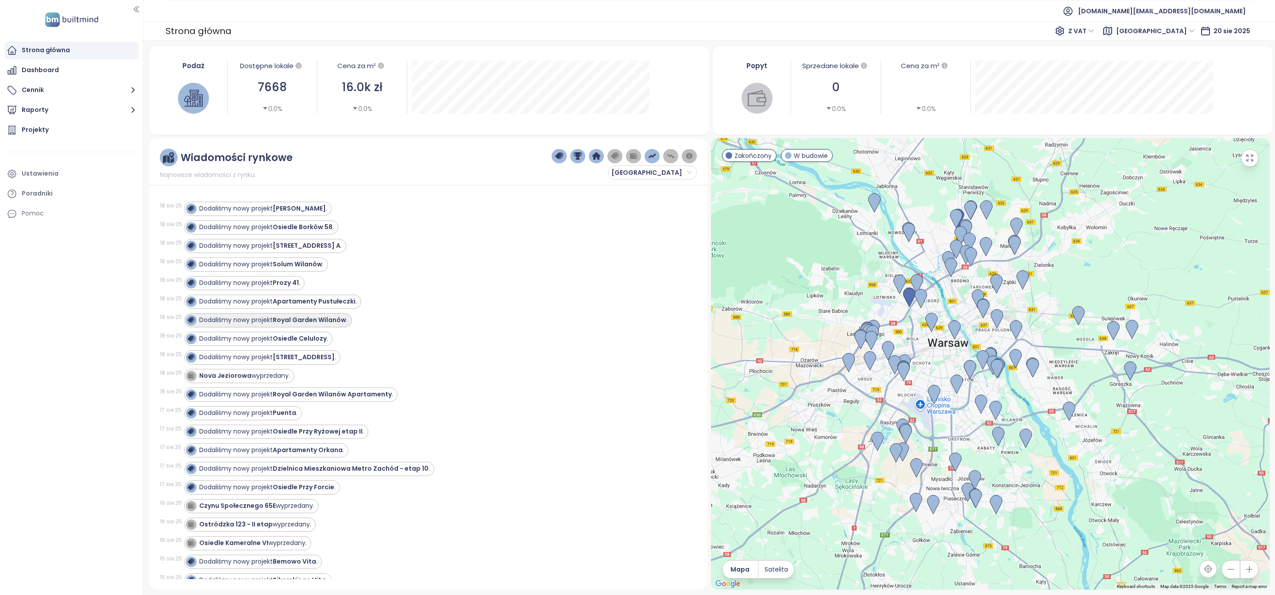
click at [334, 324] on strong "Royal Garden Wilanów" at bounding box center [309, 320] width 73 height 9
click at [301, 343] on strong "Royal Garden Wilanów Apartamenty" at bounding box center [332, 338] width 119 height 9
click at [282, 343] on strong "Royal Garden Wilanów Apartamenty" at bounding box center [332, 338] width 119 height 9
click at [243, 343] on div "Dodaliśmy nowy projekt Royal Garden Wilanów Apartamenty ." at bounding box center [296, 338] width 194 height 9
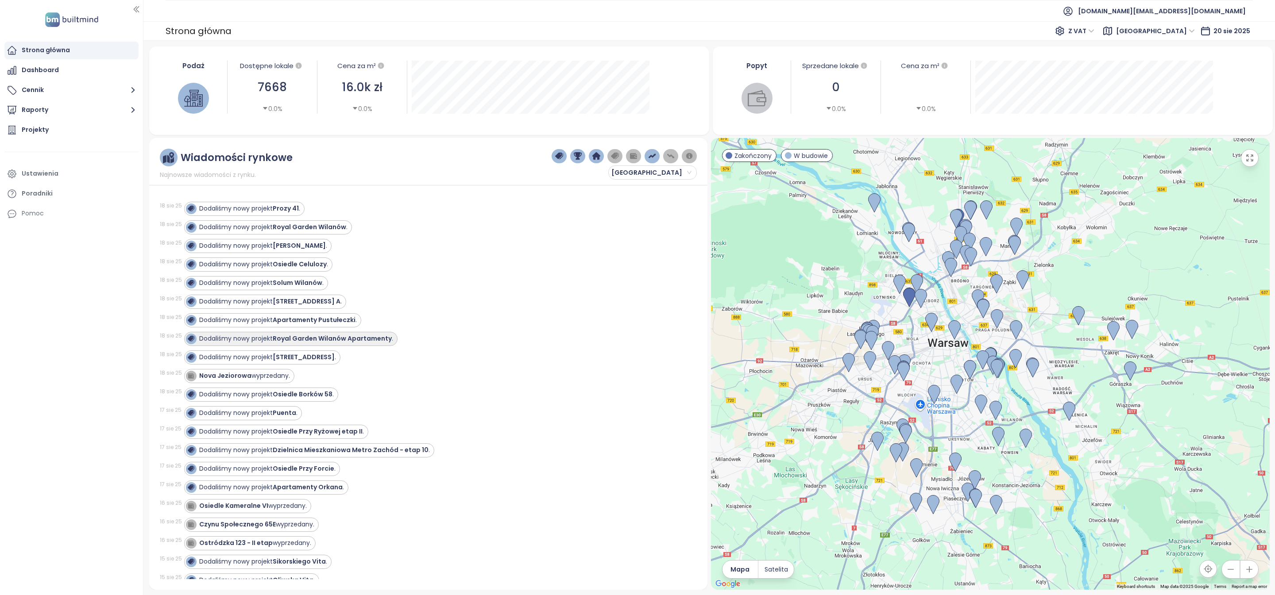
click at [357, 343] on strong "Royal Garden Wilanów Apartamenty" at bounding box center [332, 338] width 119 height 9
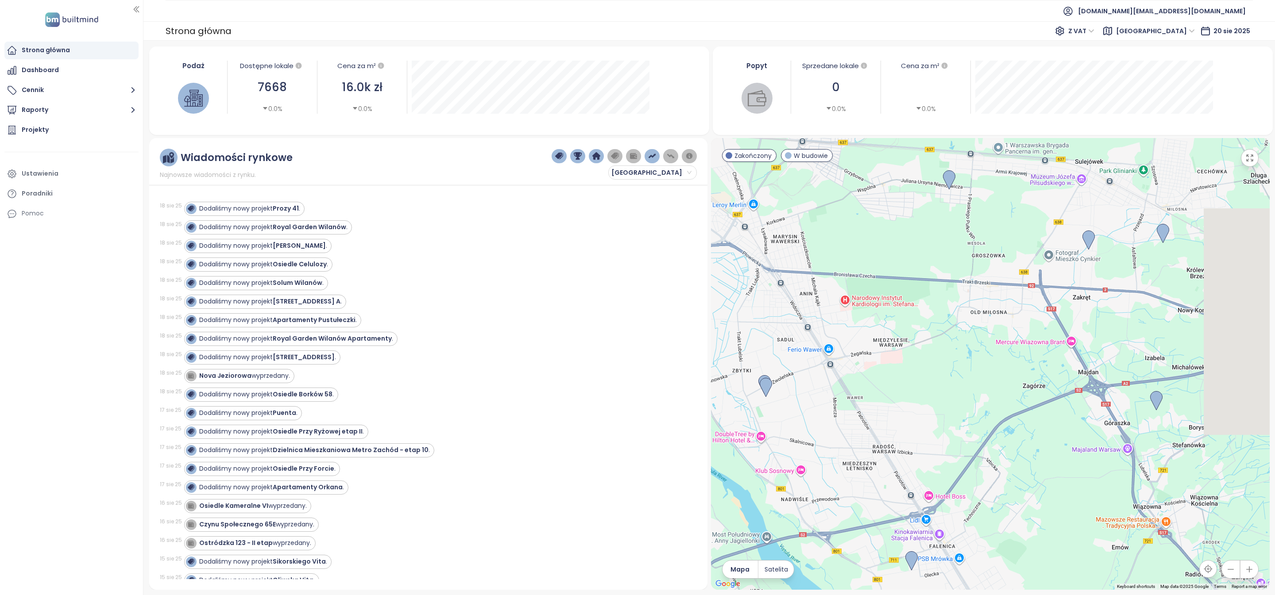
drag, startPoint x: 1031, startPoint y: 292, endPoint x: 866, endPoint y: 376, distance: 184.9
click at [869, 376] on div at bounding box center [990, 364] width 559 height 452
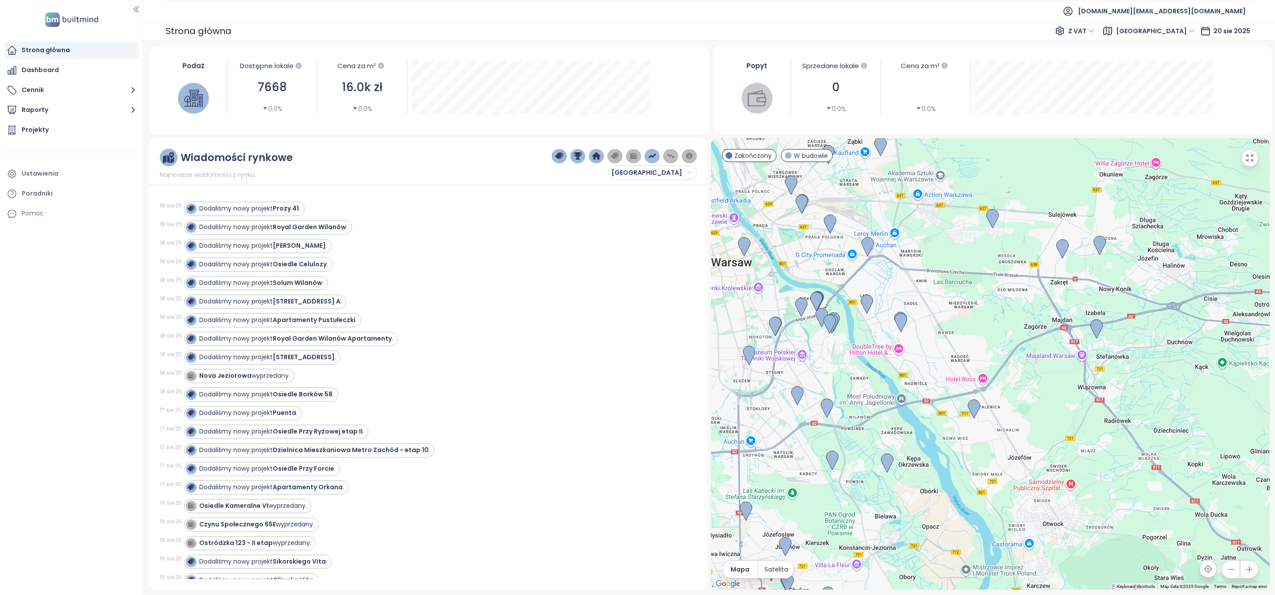
drag, startPoint x: 1030, startPoint y: 375, endPoint x: 1047, endPoint y: 294, distance: 82.8
click at [1047, 294] on div at bounding box center [990, 364] width 559 height 452
drag, startPoint x: 872, startPoint y: 411, endPoint x: 931, endPoint y: 375, distance: 69.7
click at [931, 375] on div at bounding box center [990, 364] width 559 height 452
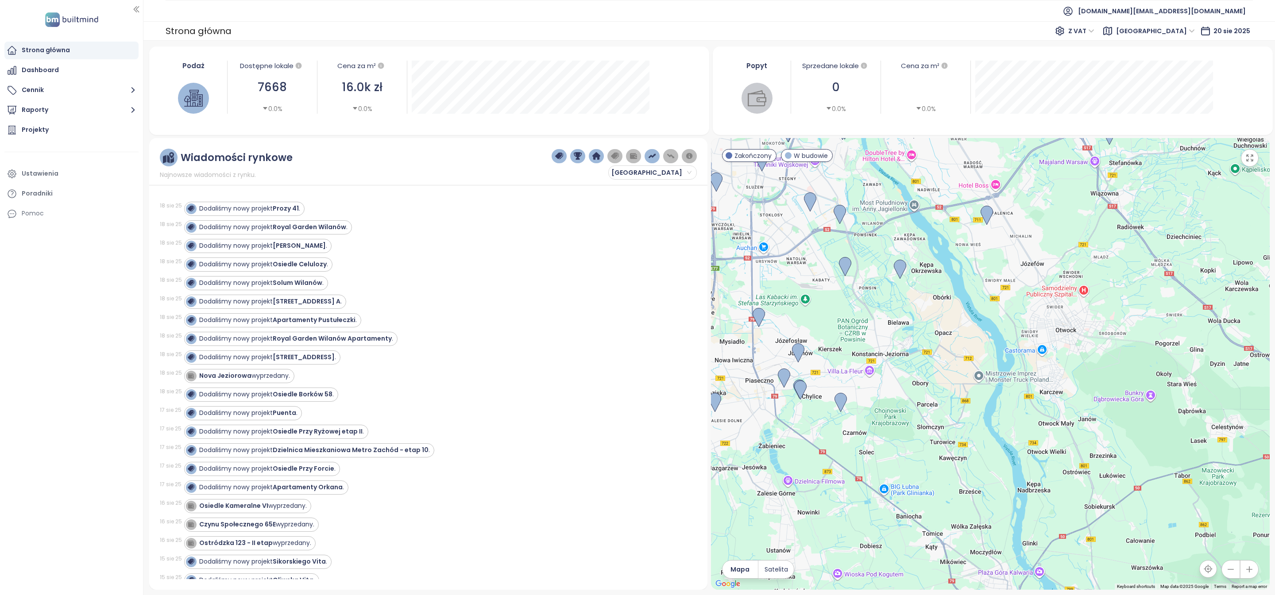
drag, startPoint x: 938, startPoint y: 496, endPoint x: 872, endPoint y: 352, distance: 158.4
click at [872, 352] on div at bounding box center [990, 364] width 559 height 452
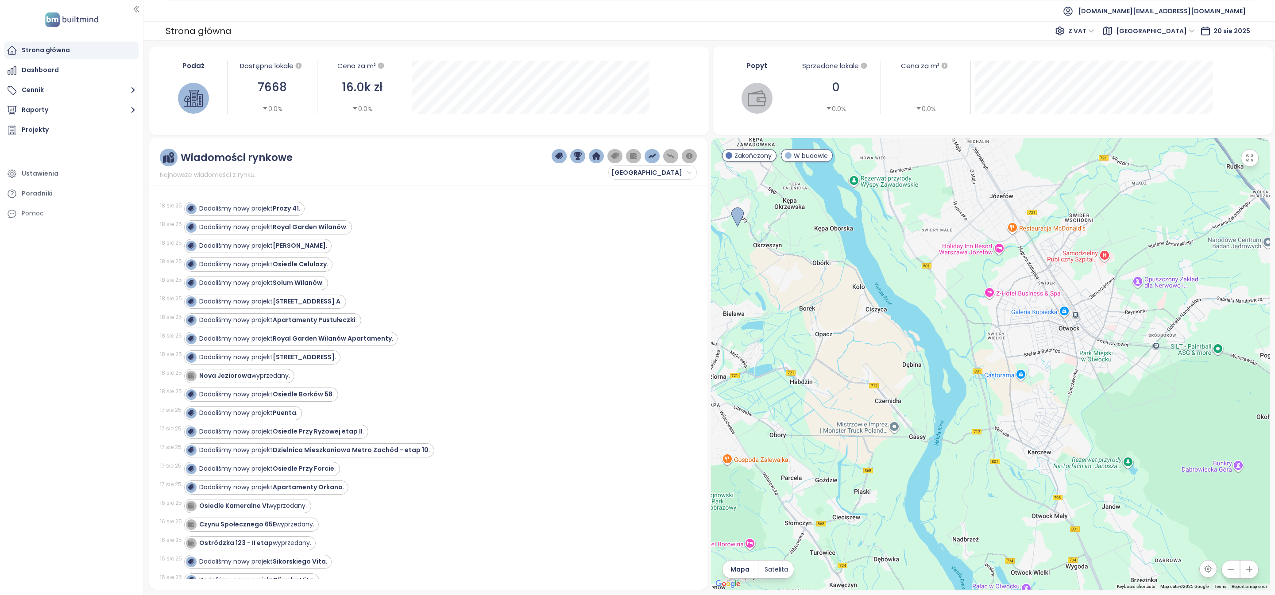
drag, startPoint x: 1012, startPoint y: 263, endPoint x: 1072, endPoint y: 396, distance: 145.8
click at [1072, 396] on div at bounding box center [990, 364] width 559 height 452
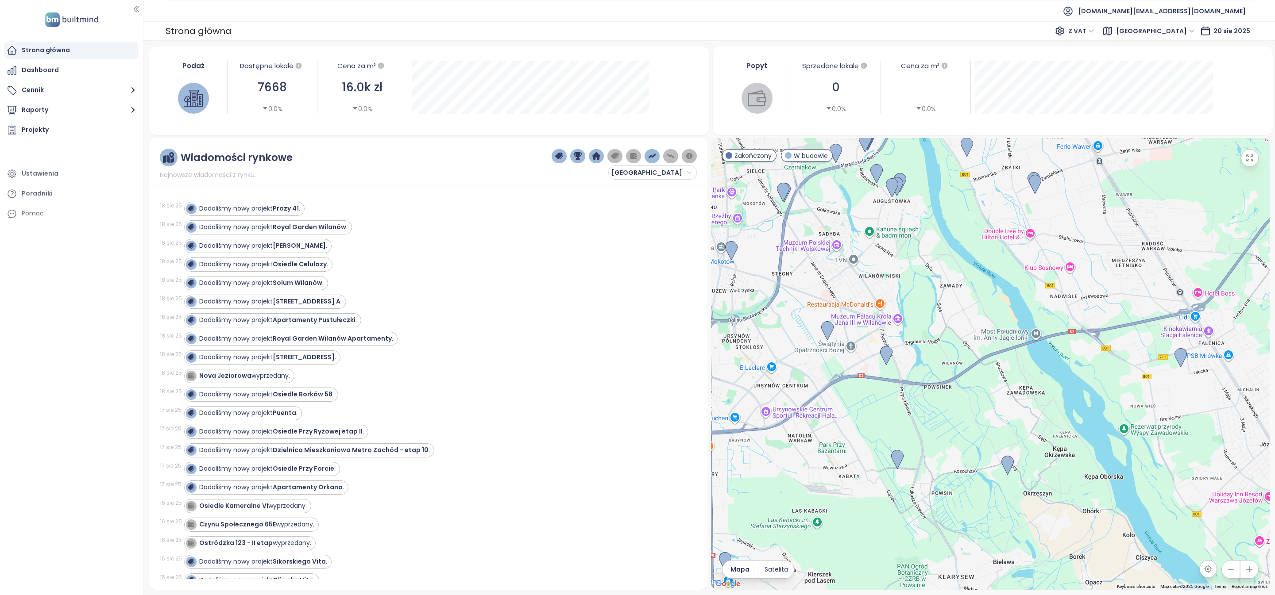
drag, startPoint x: 897, startPoint y: 291, endPoint x: 1033, endPoint y: 284, distance: 136.1
click at [1033, 284] on div at bounding box center [990, 364] width 559 height 452
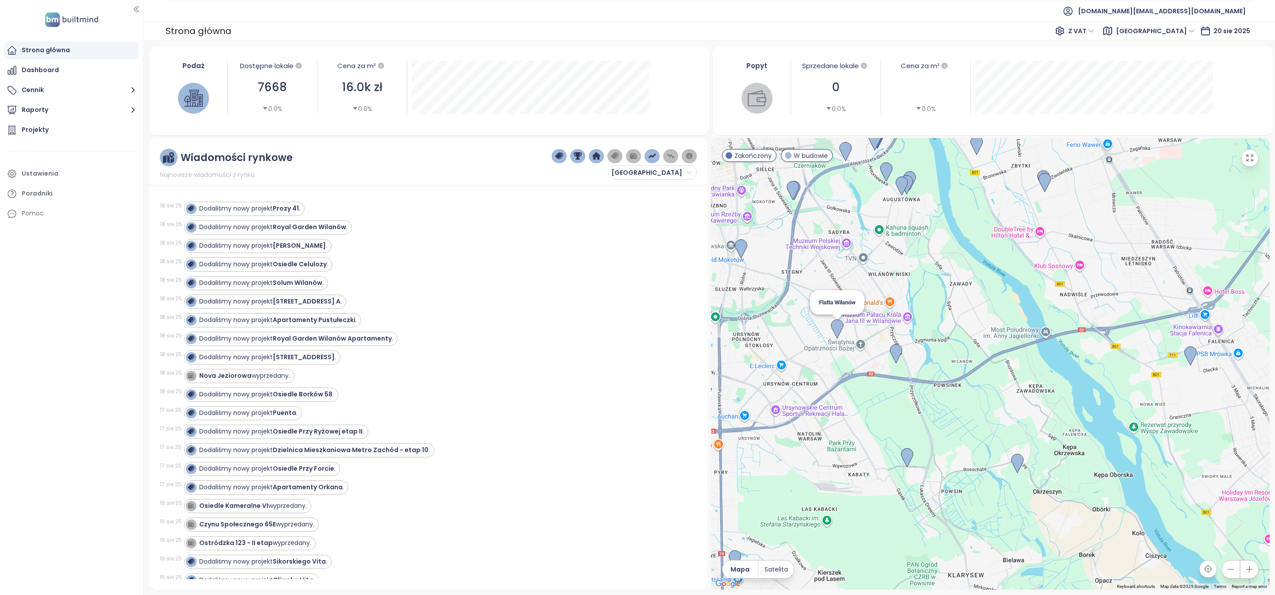
click at [837, 333] on img at bounding box center [837, 329] width 12 height 19
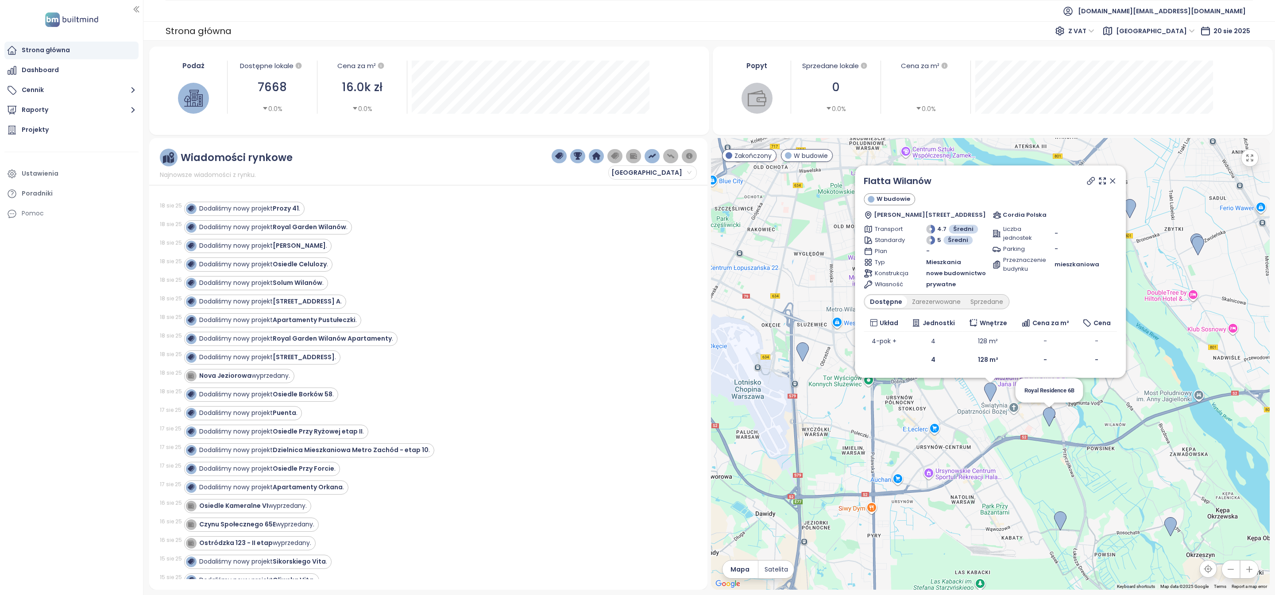
click at [1050, 415] on img at bounding box center [1049, 417] width 12 height 19
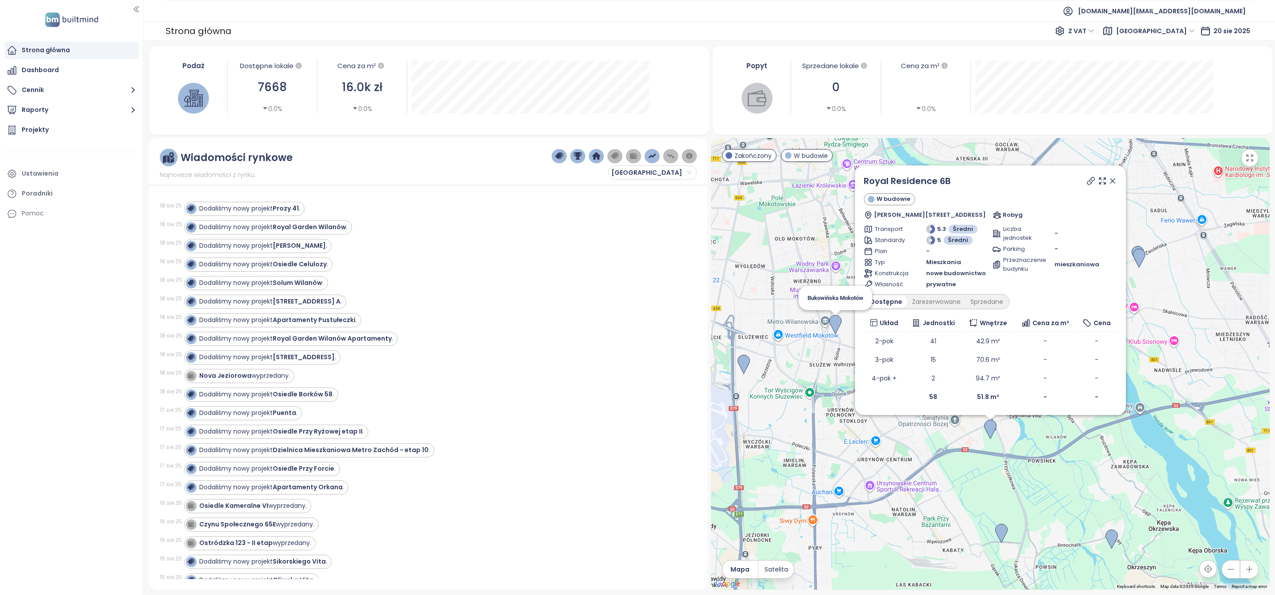
click at [840, 325] on img at bounding box center [835, 324] width 12 height 19
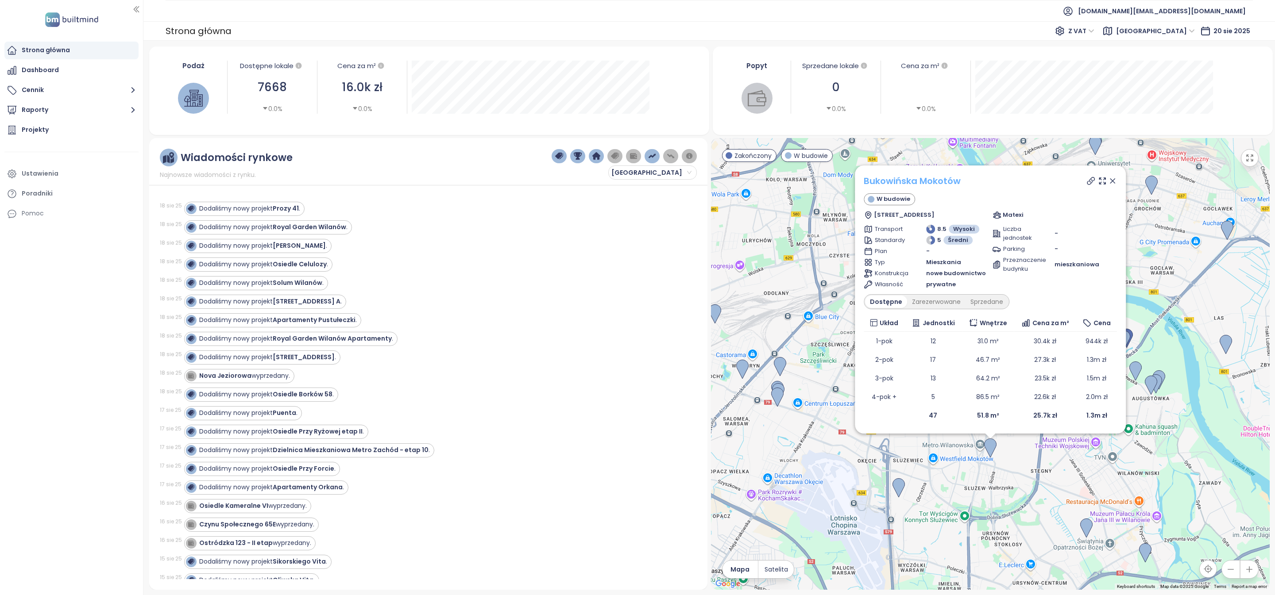
click at [926, 181] on link "Bukowińska Mokotów" at bounding box center [912, 181] width 97 height 12
click at [1185, 12] on span "[DOMAIN_NAME][EMAIL_ADDRESS][DOMAIN_NAME]" at bounding box center [1162, 10] width 168 height 21
click at [1189, 41] on li "Wyloguj się" at bounding box center [1201, 36] width 85 height 18
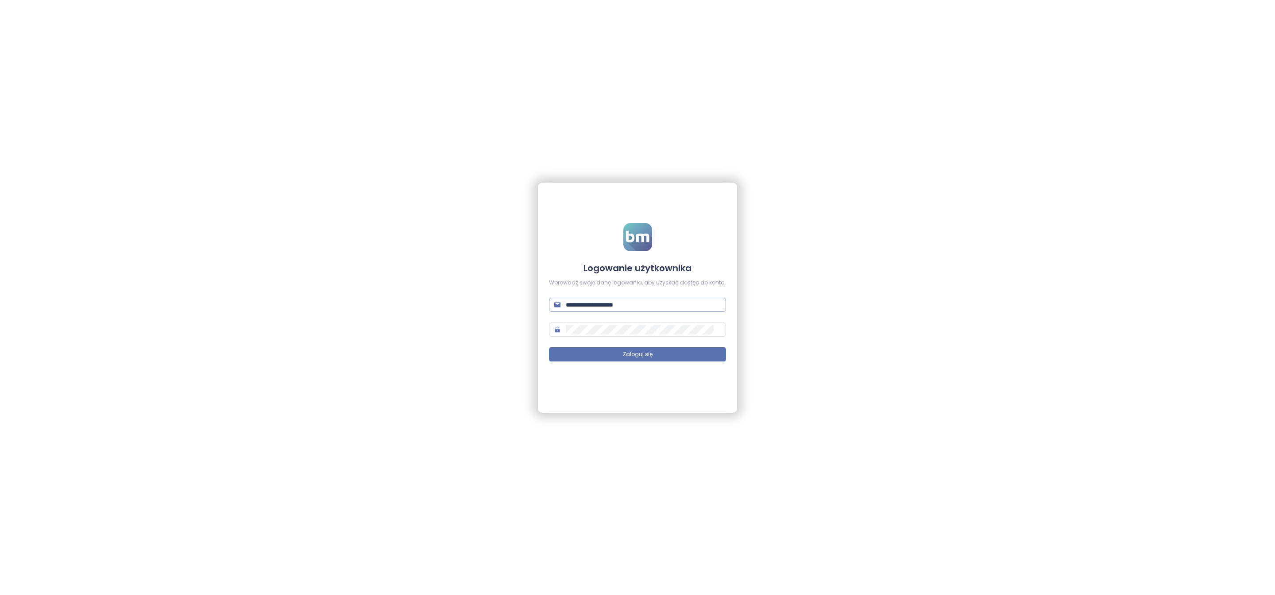
click at [660, 308] on input "**********" at bounding box center [643, 305] width 155 height 10
click at [635, 306] on input "**********" at bounding box center [643, 305] width 155 height 10
type input "**********"
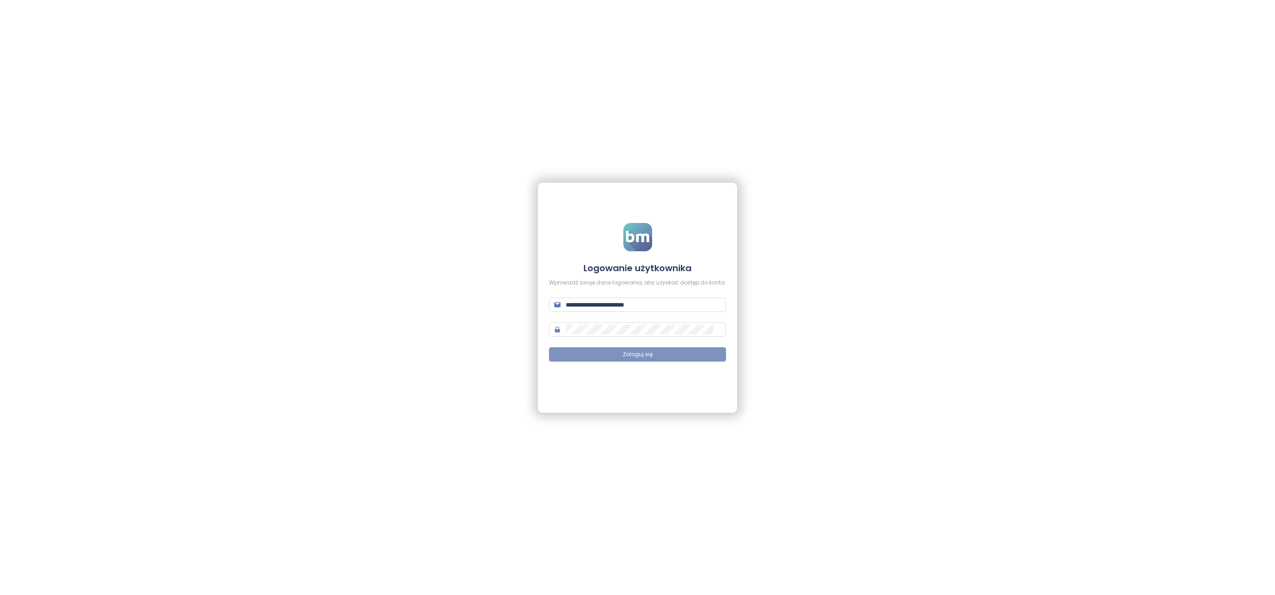
click at [647, 351] on span "Zaloguj się" at bounding box center [638, 355] width 30 height 8
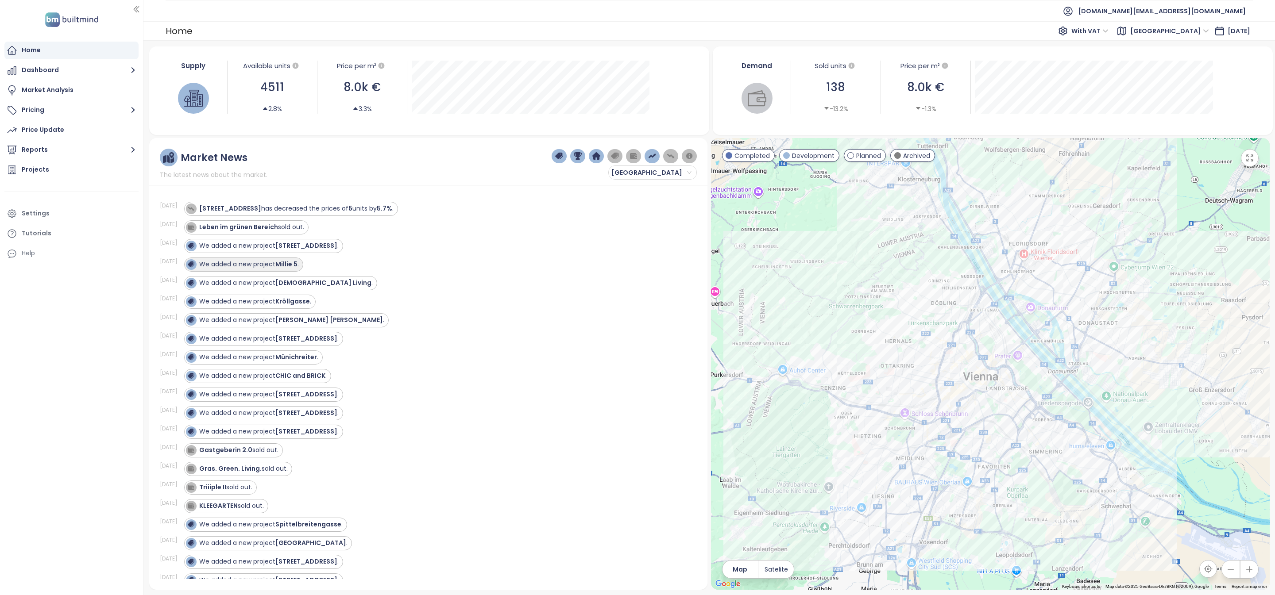
click at [262, 266] on div "We added a new project [PERSON_NAME] 5 ." at bounding box center [249, 264] width 100 height 9
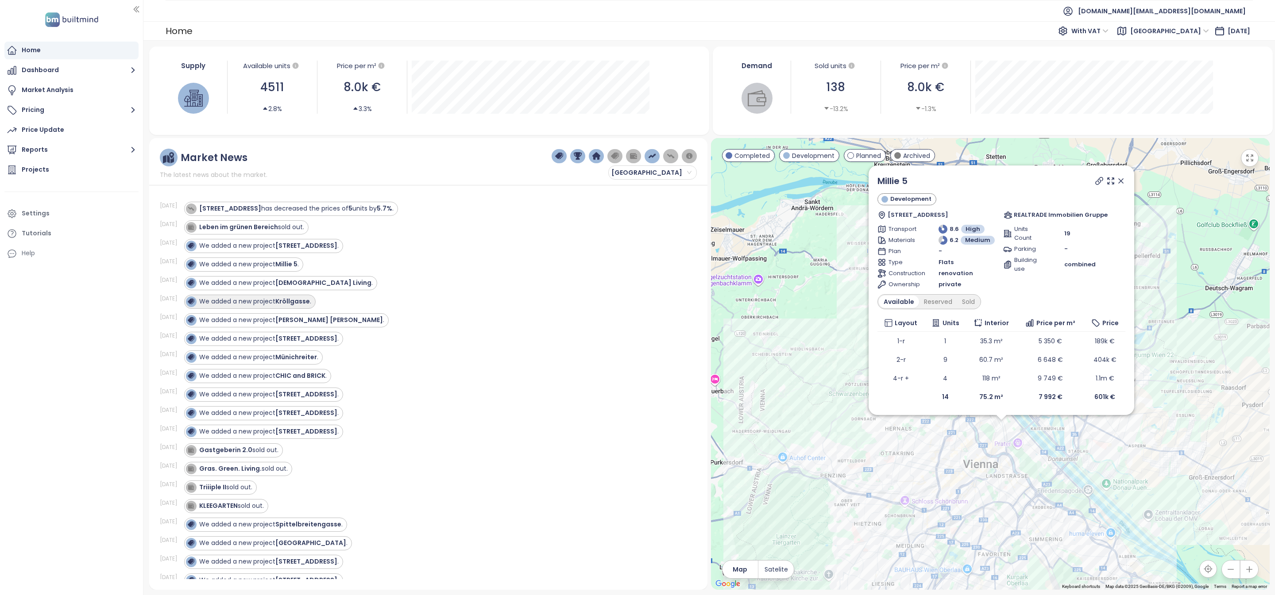
click at [272, 301] on div "We added a new project Kröllgasse ." at bounding box center [255, 301] width 112 height 9
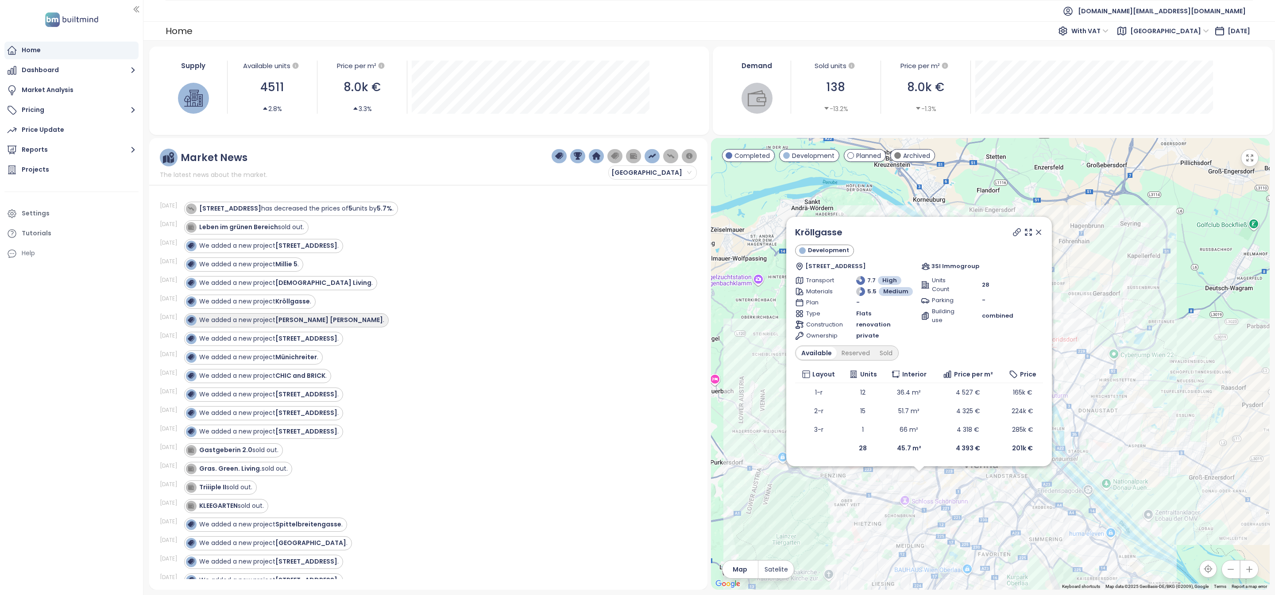
click at [291, 324] on strong "[PERSON_NAME] [PERSON_NAME]" at bounding box center [329, 320] width 108 height 9
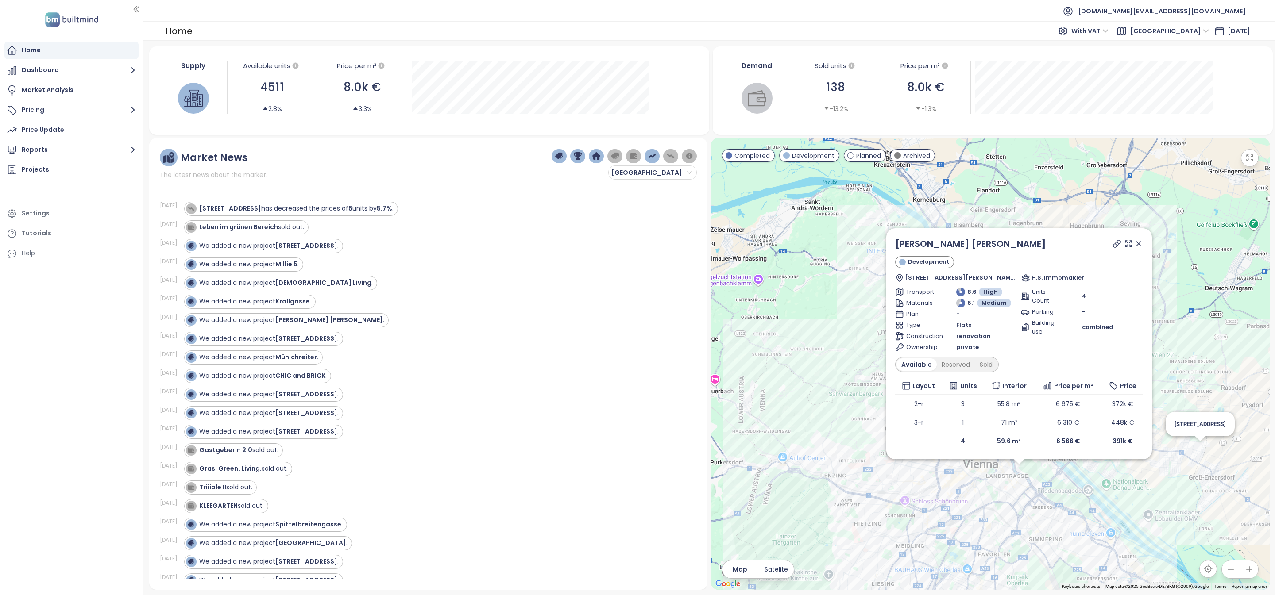
click at [1203, 453] on div "[PERSON_NAME] [PERSON_NAME] Development [STREET_ADDRESS][PERSON_NAME] H.S. Immo…" at bounding box center [990, 364] width 559 height 452
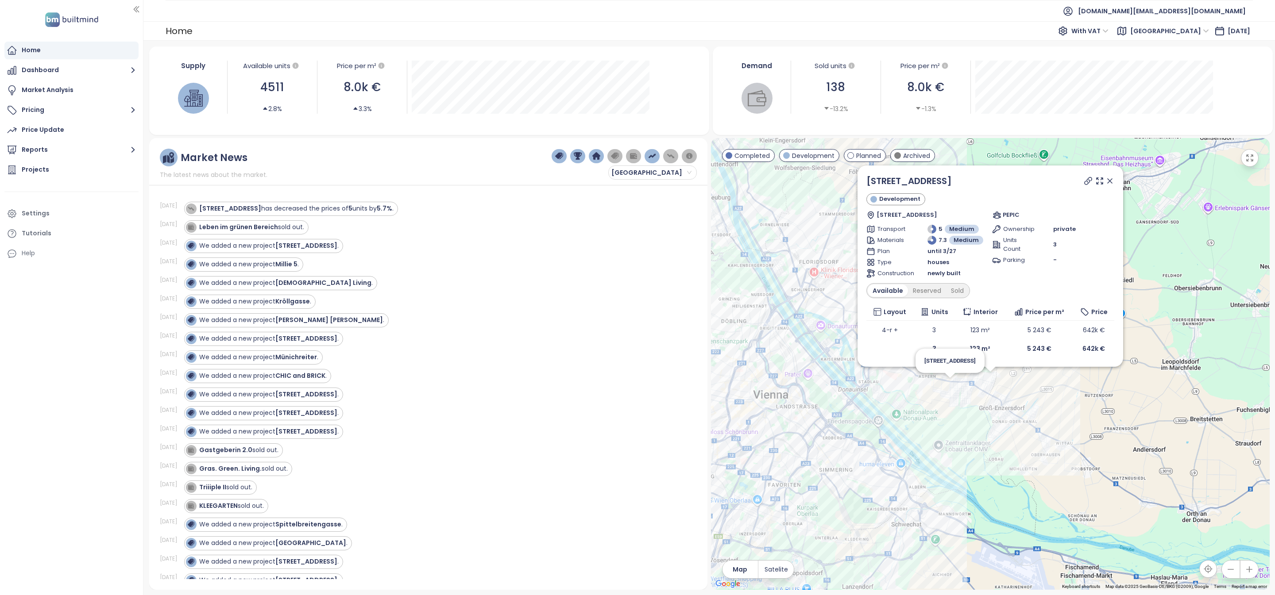
click at [949, 389] on div "[STREET_ADDRESS] Development [STREET_ADDRESS] PEPIC Transport 5 Medium Material…" at bounding box center [990, 364] width 559 height 452
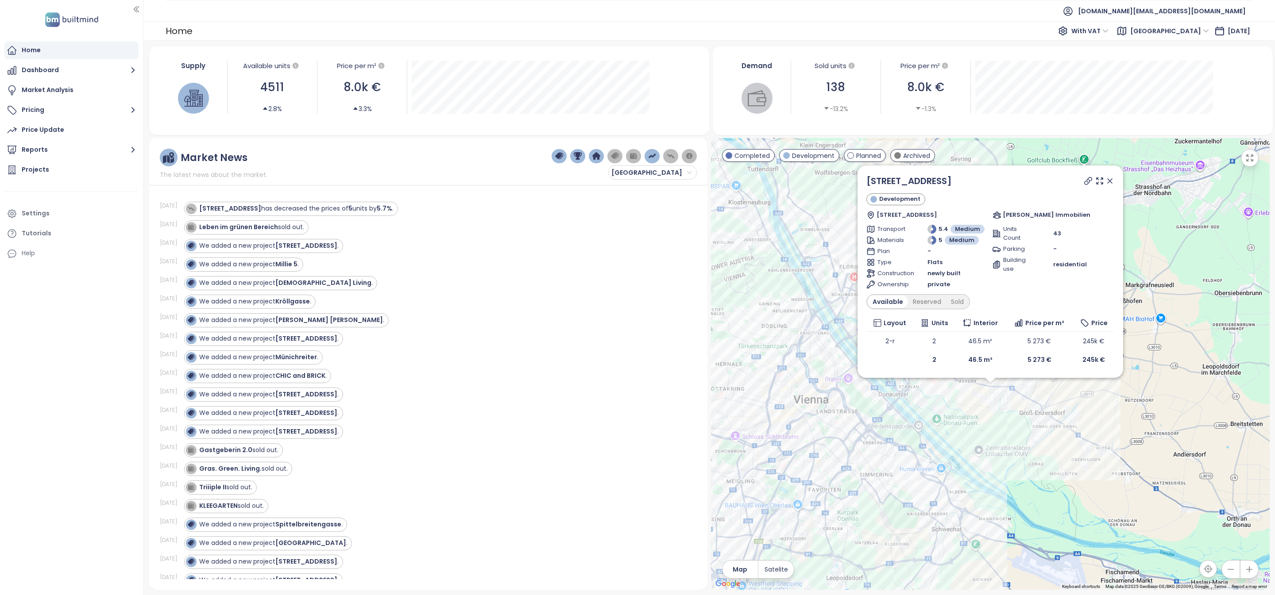
click at [1111, 178] on icon at bounding box center [1109, 181] width 9 height 9
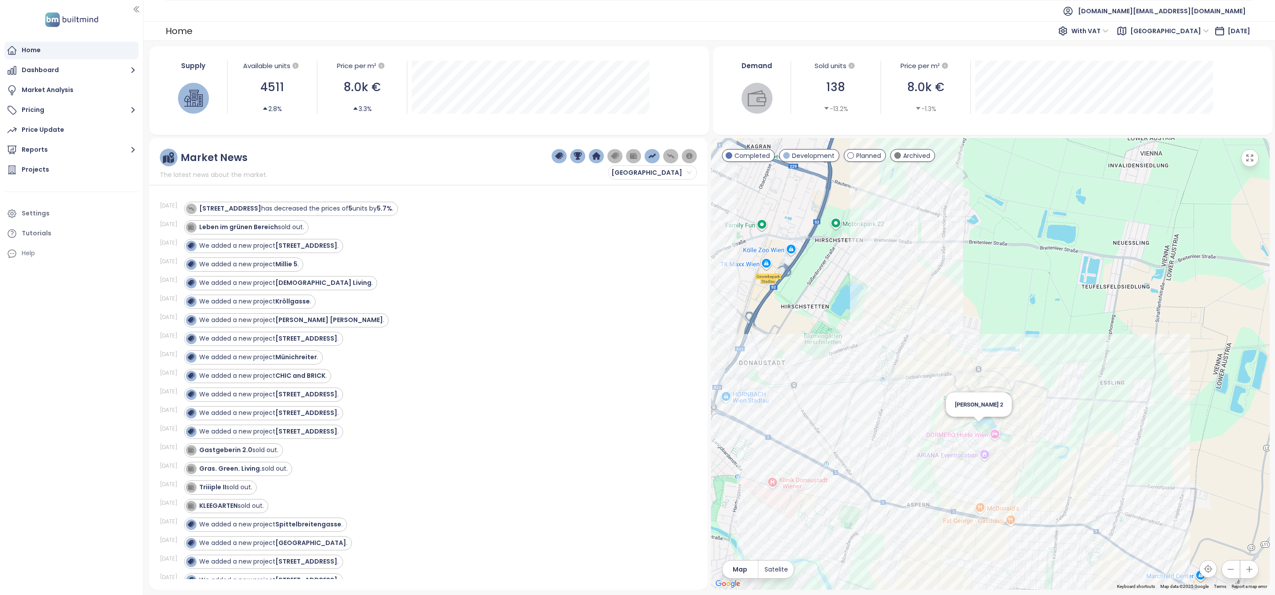
click at [973, 435] on div "[PERSON_NAME] 2" at bounding box center [990, 364] width 559 height 452
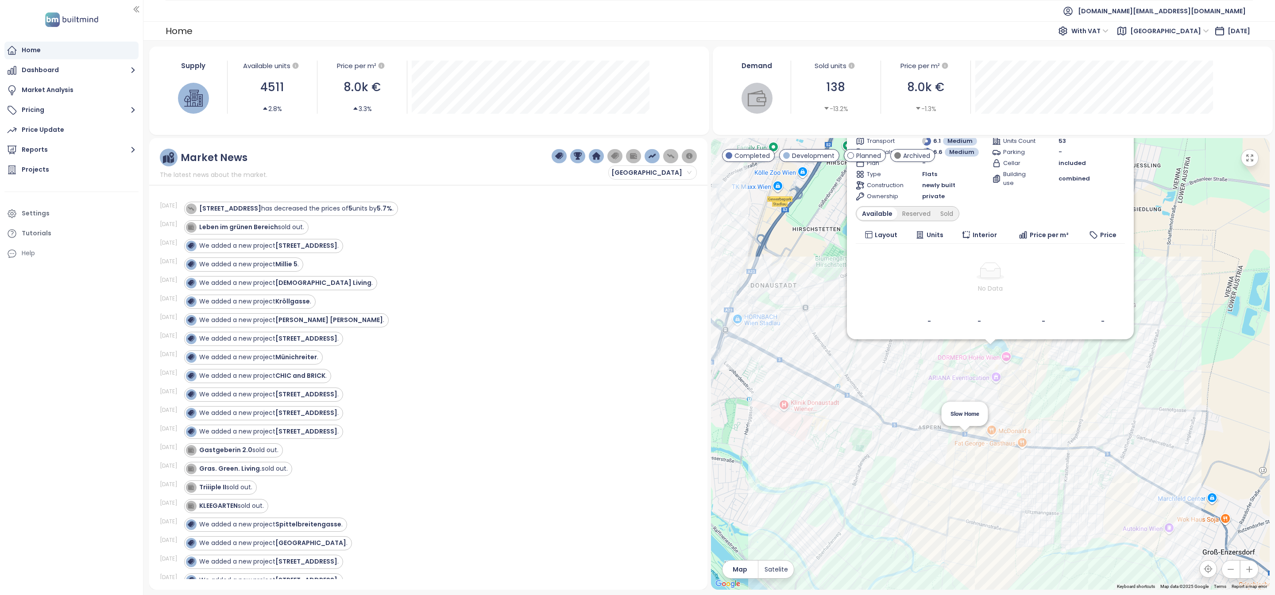
click at [961, 439] on div "[PERSON_NAME] 2 Development sauna, Schwimmbiotop, Fotovoltaikanlage, Fahrradabs…" at bounding box center [990, 364] width 559 height 452
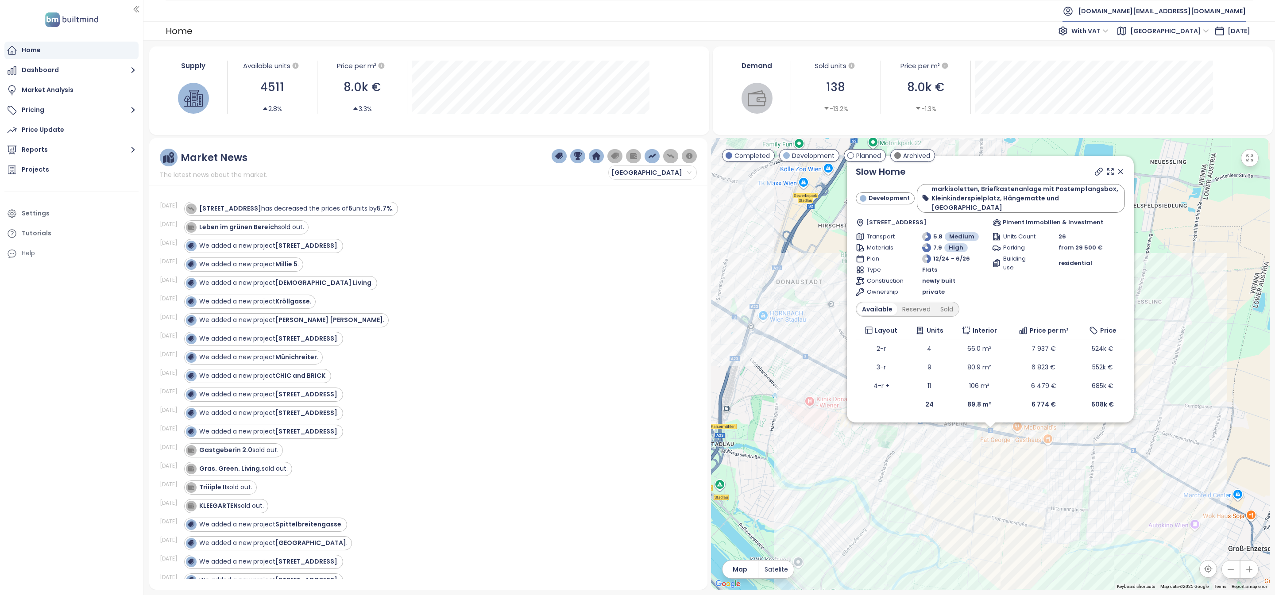
click at [1165, 10] on span "[DOMAIN_NAME][EMAIL_ADDRESS][DOMAIN_NAME]" at bounding box center [1162, 10] width 168 height 21
click at [1166, 36] on span "Log out" at bounding box center [1158, 35] width 23 height 9
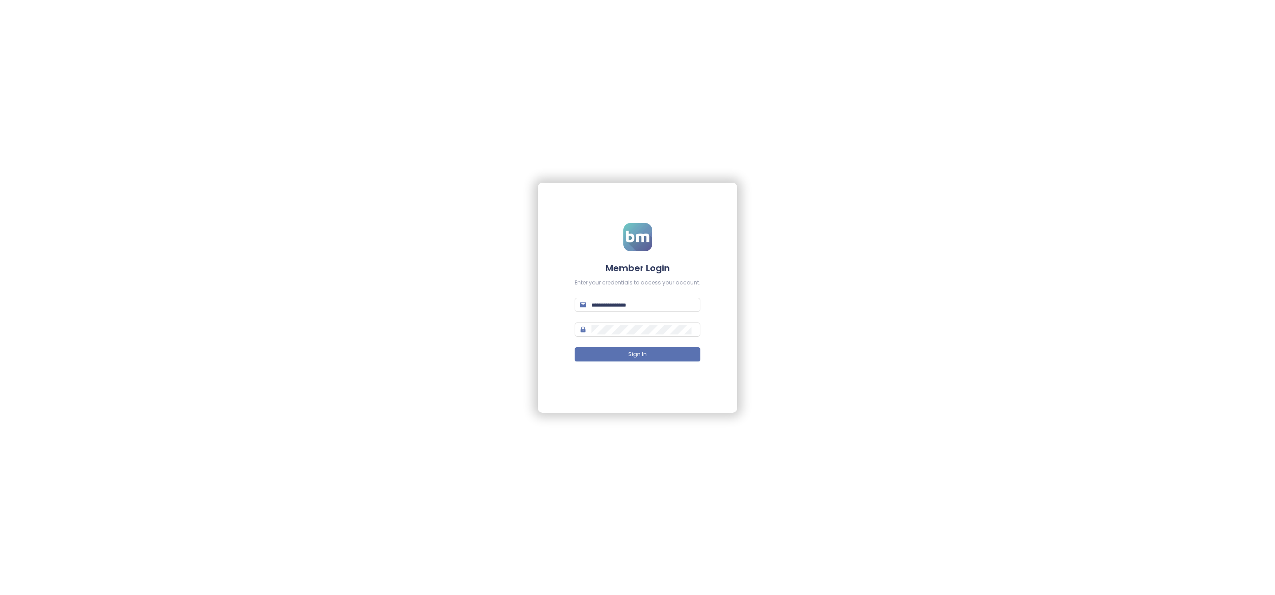
type input "**********"
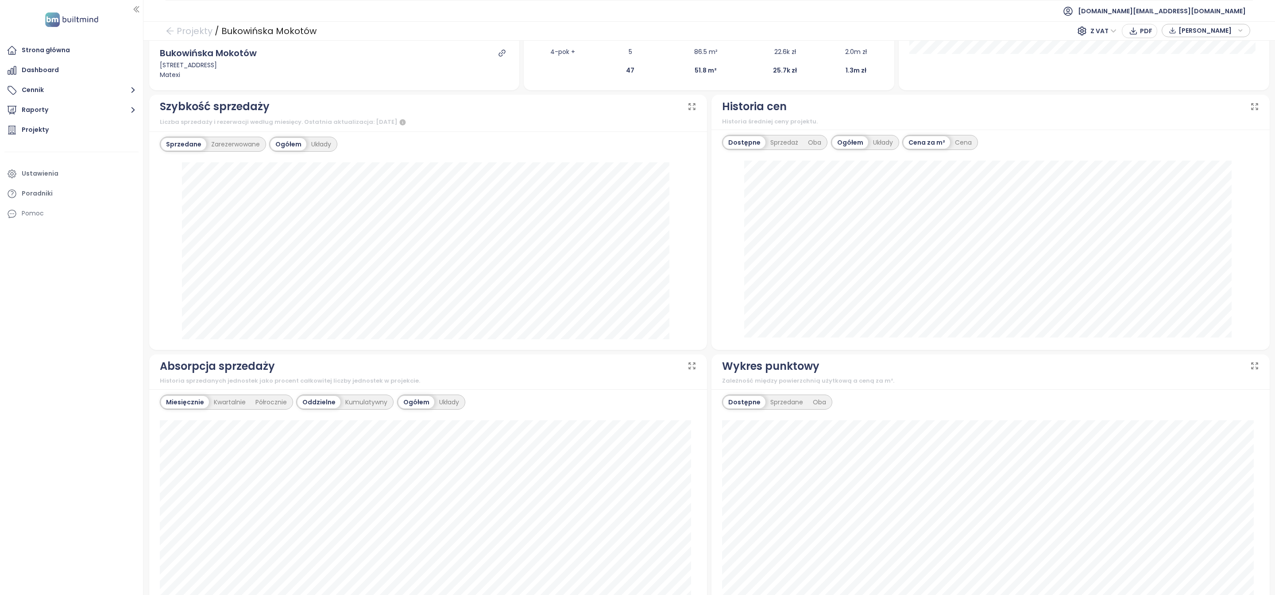
scroll to position [294, 0]
